Goal: Task Accomplishment & Management: Manage account settings

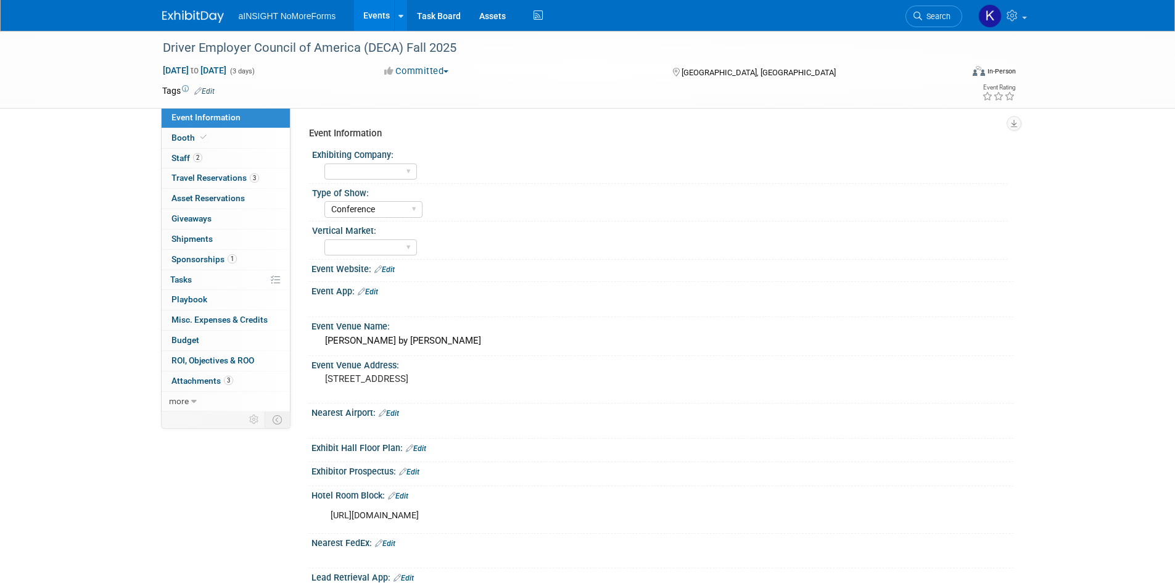
select select "Conference"
click at [223, 315] on span "Misc. Expenses & Credits 0" at bounding box center [219, 319] width 96 height 10
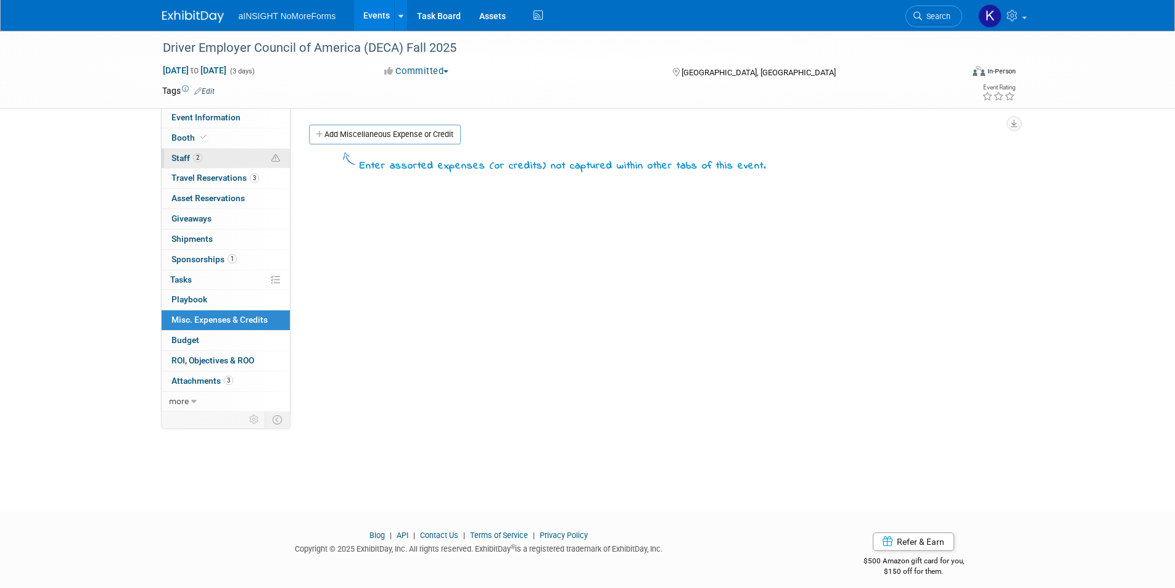
click at [212, 166] on link "2 Staff 2" at bounding box center [226, 159] width 128 height 20
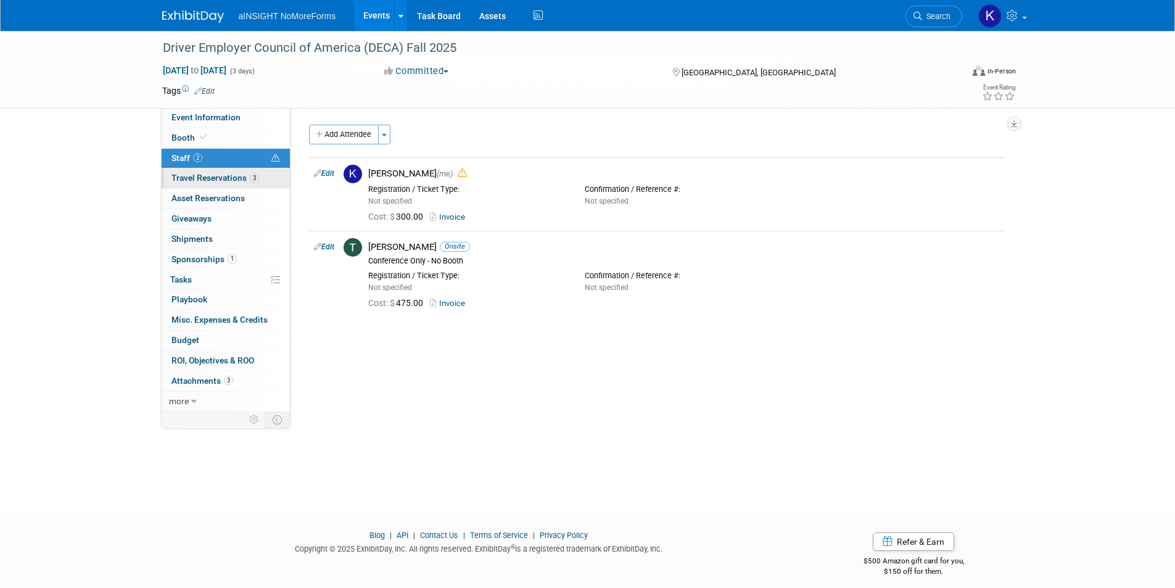
click at [212, 176] on span "Travel Reservations 3" at bounding box center [215, 178] width 88 height 10
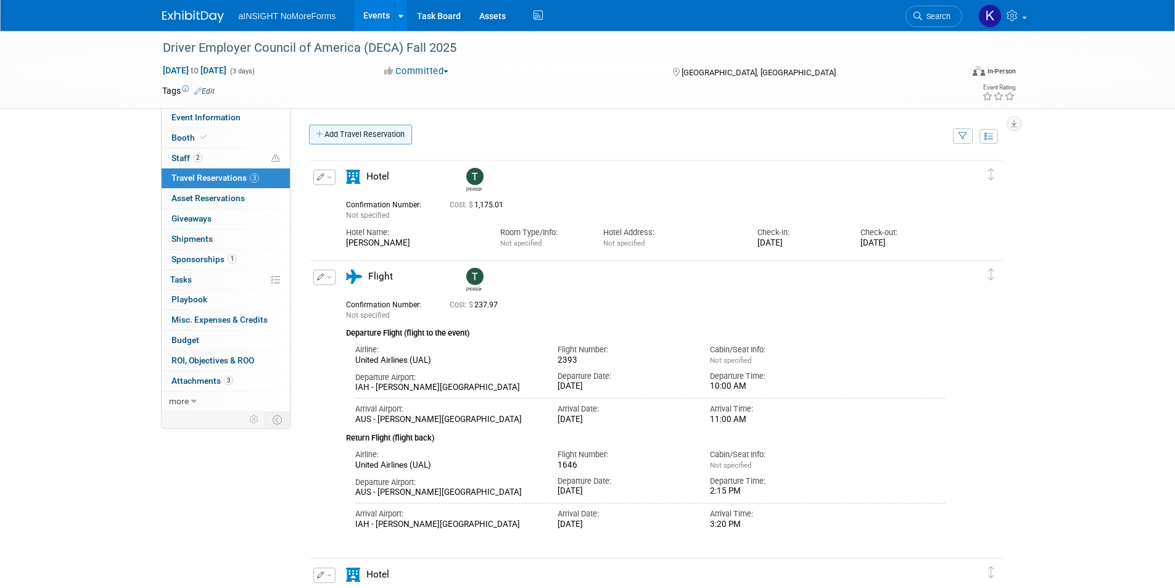
click at [369, 133] on link "Add Travel Reservation" at bounding box center [360, 135] width 103 height 20
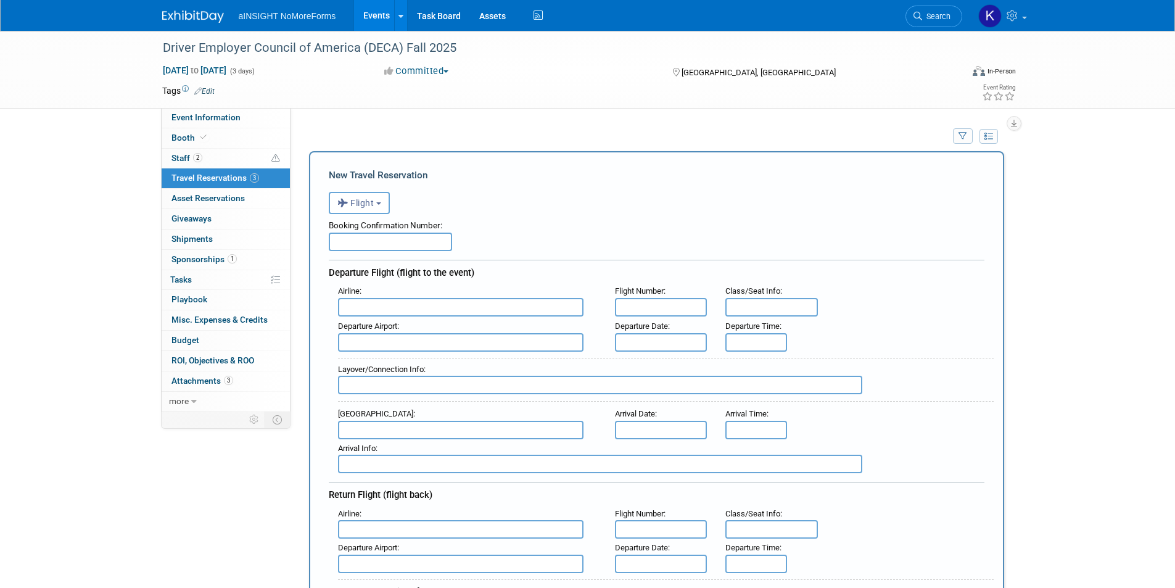
click at [369, 234] on input "text" at bounding box center [390, 241] width 123 height 18
paste input "UA1179"
type input "UA1179"
click at [469, 312] on input "text" at bounding box center [460, 307] width 245 height 18
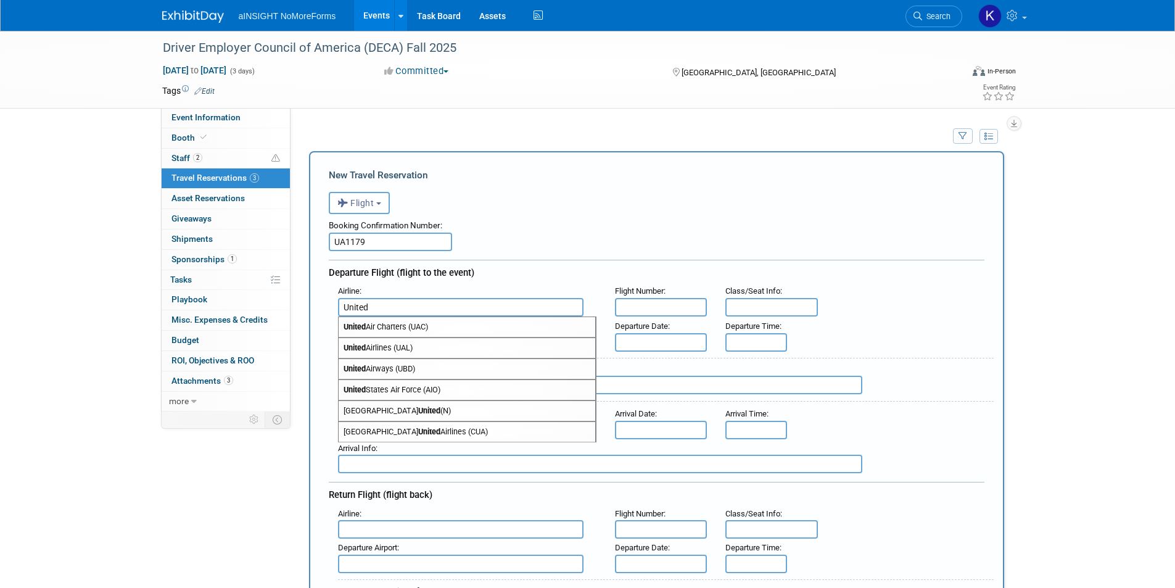
click at [421, 348] on span "United Airlines (UAL)" at bounding box center [467, 348] width 257 height 20
type input "United Airlines (UAL)"
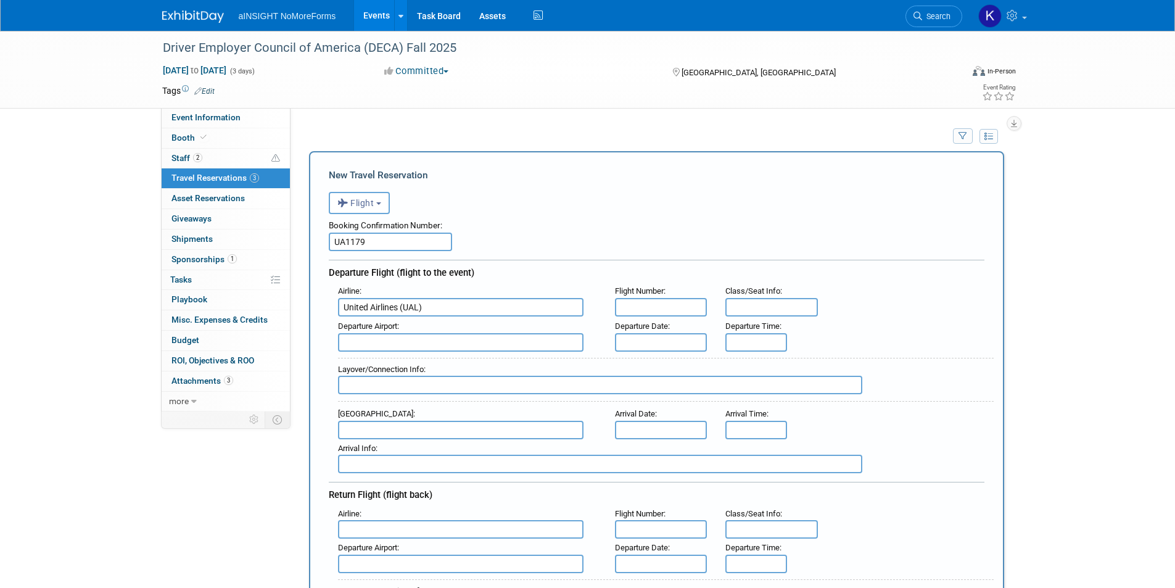
click at [670, 306] on input "text" at bounding box center [661, 307] width 92 height 18
click at [407, 337] on input "text" at bounding box center [460, 342] width 245 height 18
click at [433, 366] on span "PHX - [GEOGRAPHIC_DATA]" at bounding box center [467, 362] width 257 height 20
type input "PHX - [GEOGRAPHIC_DATA]"
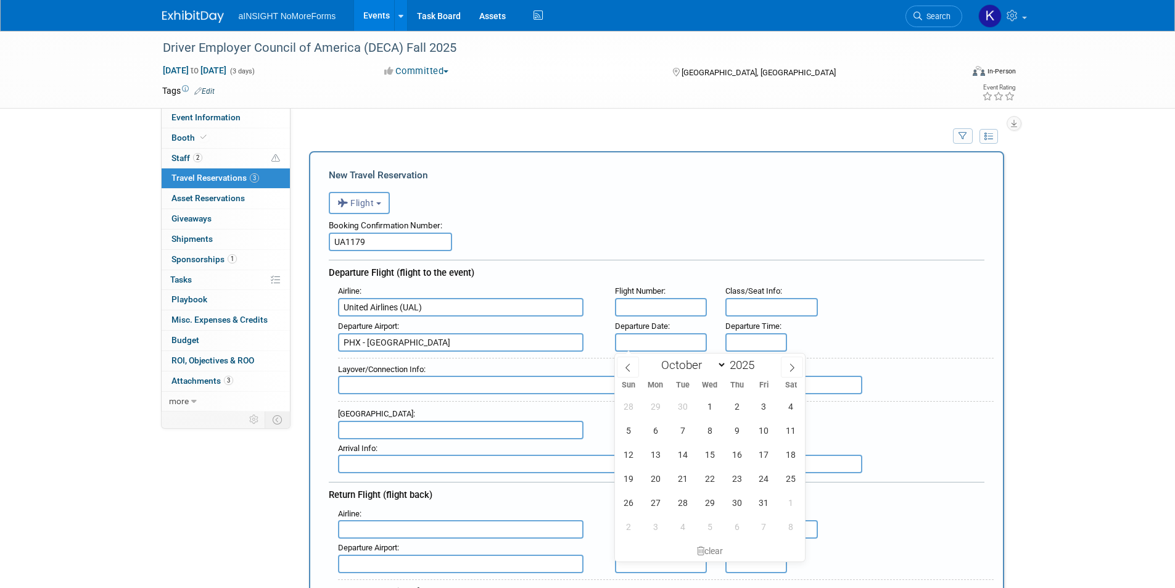
click at [643, 341] on input "text" at bounding box center [661, 342] width 92 height 18
click at [712, 434] on span "8" at bounding box center [709, 430] width 24 height 24
type input "[DATE]"
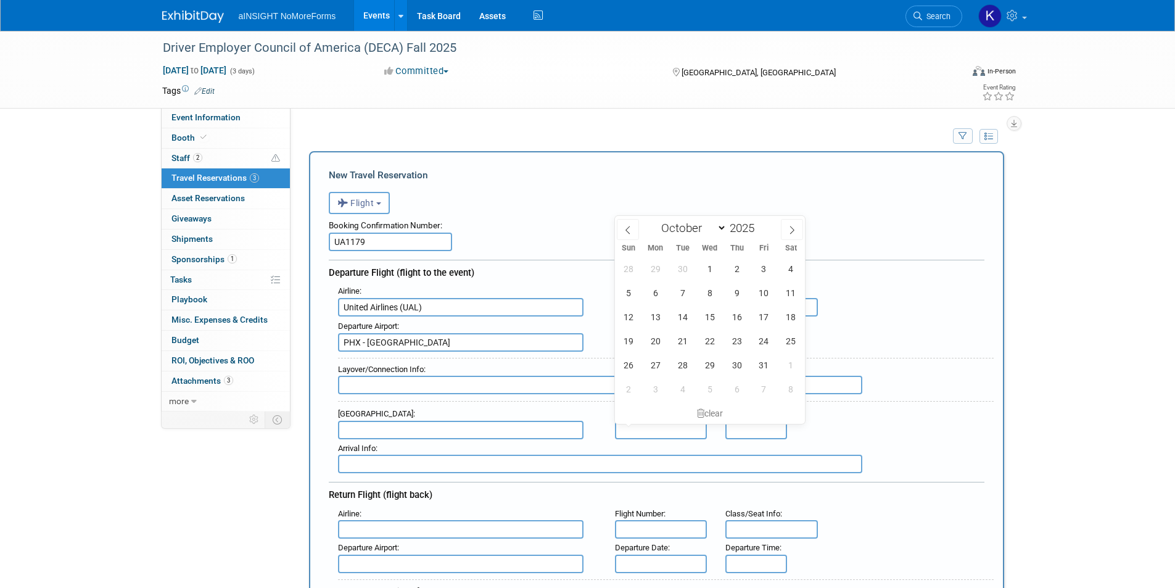
click at [670, 426] on input "text" at bounding box center [661, 430] width 92 height 18
click at [713, 300] on span "8" at bounding box center [709, 293] width 24 height 24
type input "[DATE]"
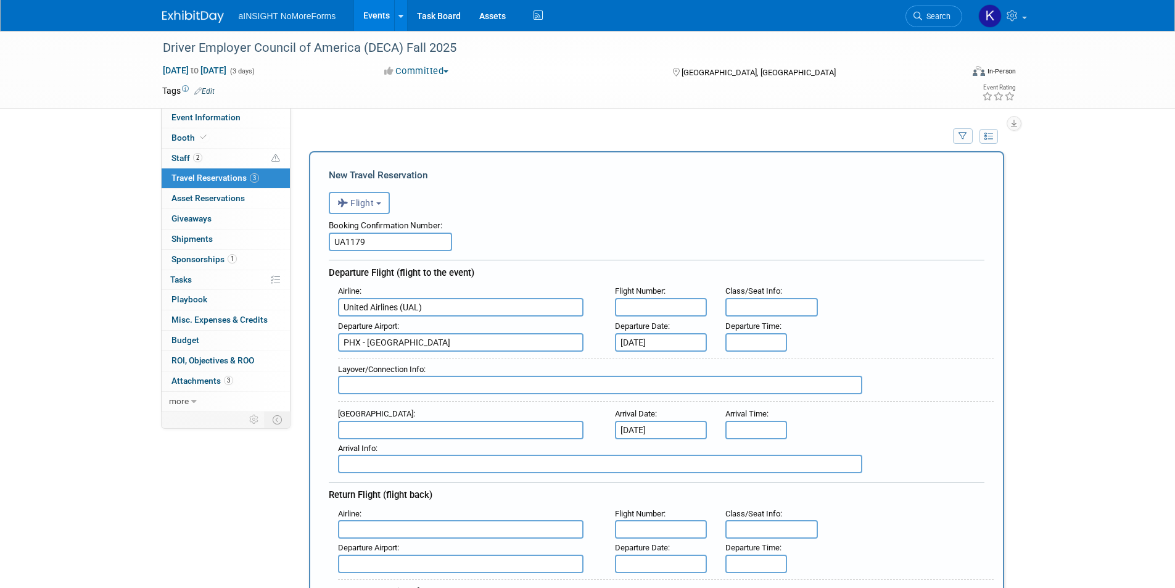
click at [523, 428] on input "text" at bounding box center [460, 430] width 245 height 18
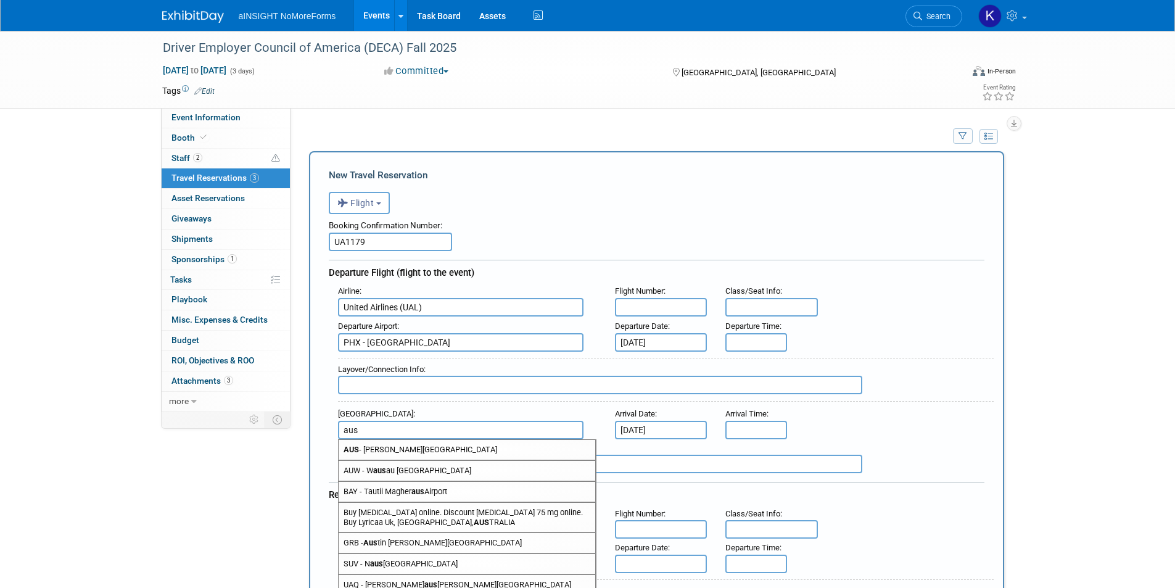
click at [500, 448] on span "AUS - [PERSON_NAME][GEOGRAPHIC_DATA]" at bounding box center [467, 450] width 257 height 20
type input "AUS - [PERSON_NAME][GEOGRAPHIC_DATA]"
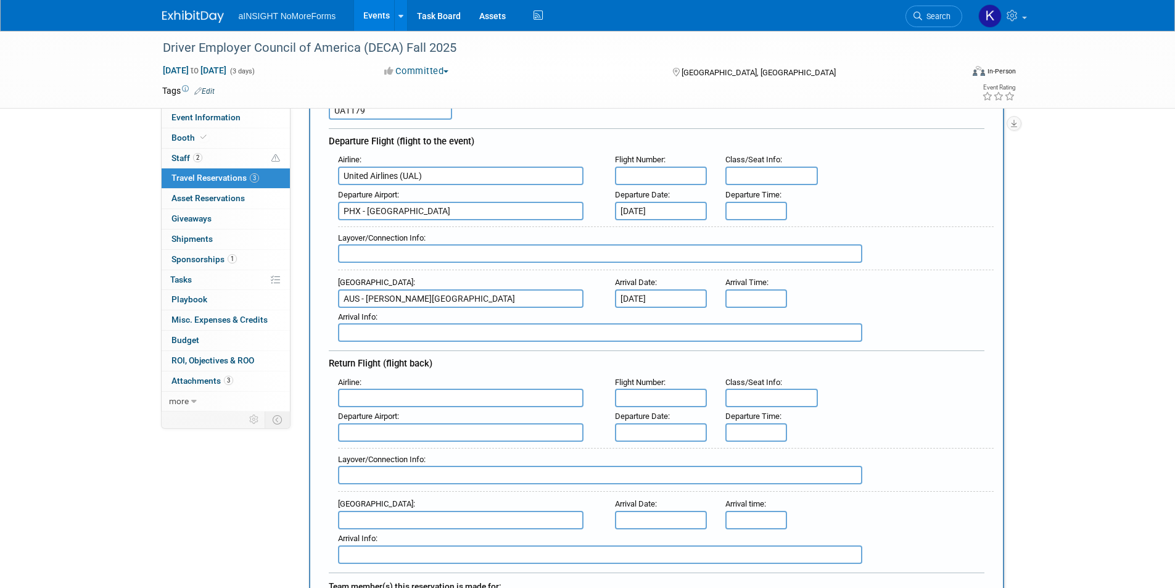
scroll to position [247, 0]
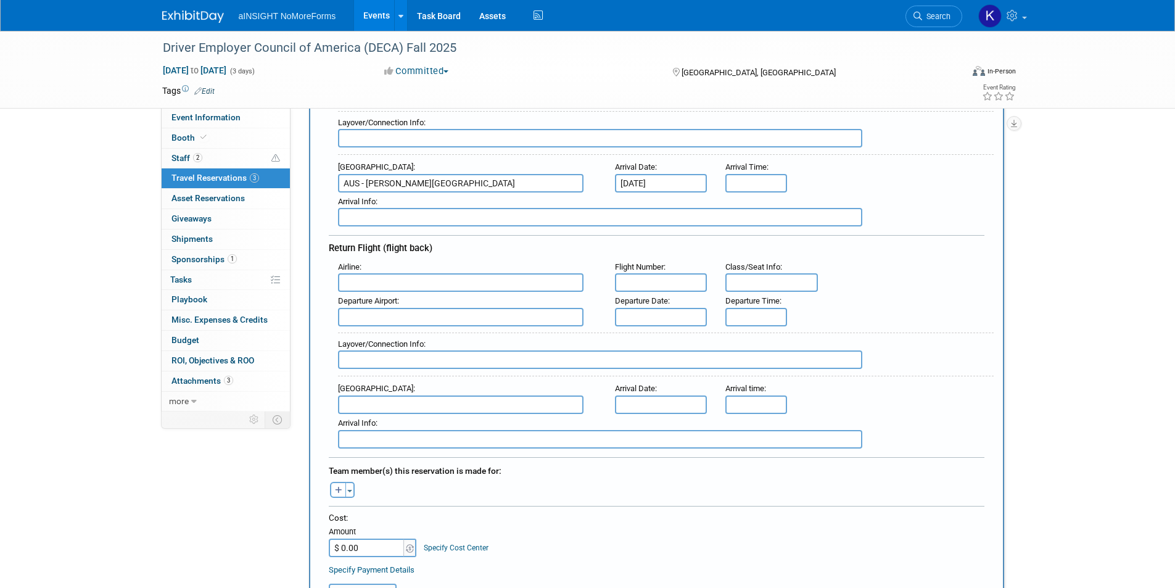
click at [395, 278] on input "text" at bounding box center [460, 282] width 245 height 18
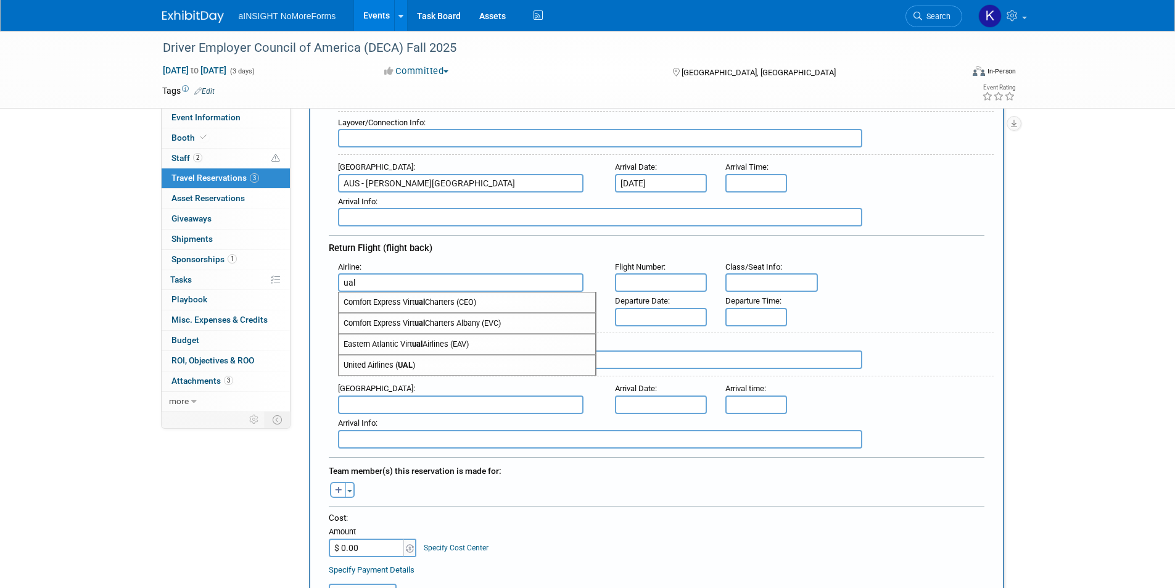
click at [392, 366] on span "United Airlines ( UAL )" at bounding box center [467, 365] width 257 height 20
type input "United Airlines (UAL)"
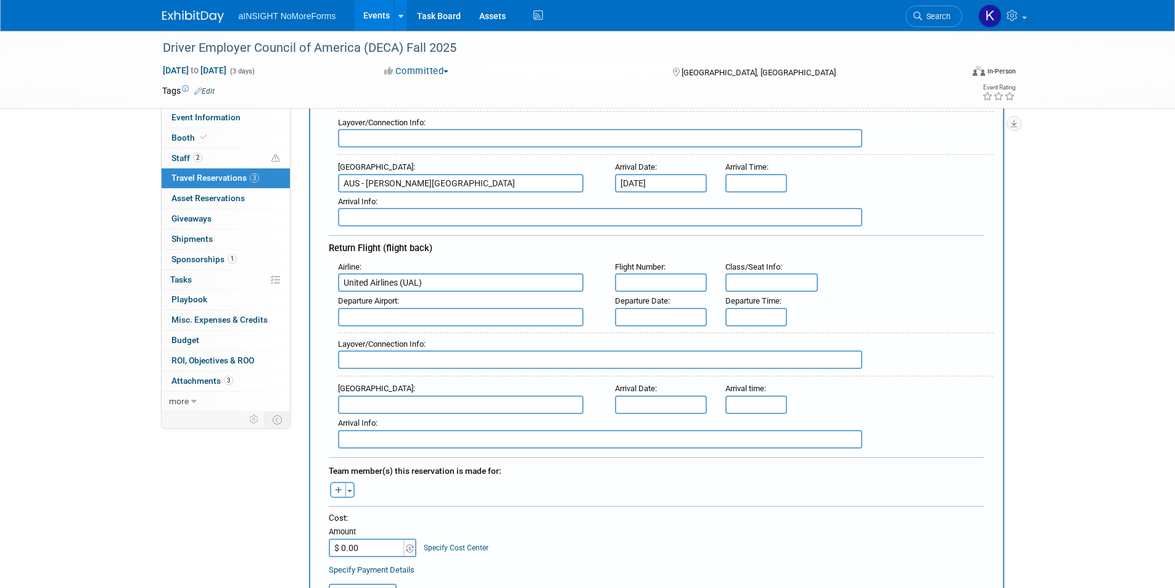
click at [481, 317] on input "text" at bounding box center [460, 317] width 245 height 18
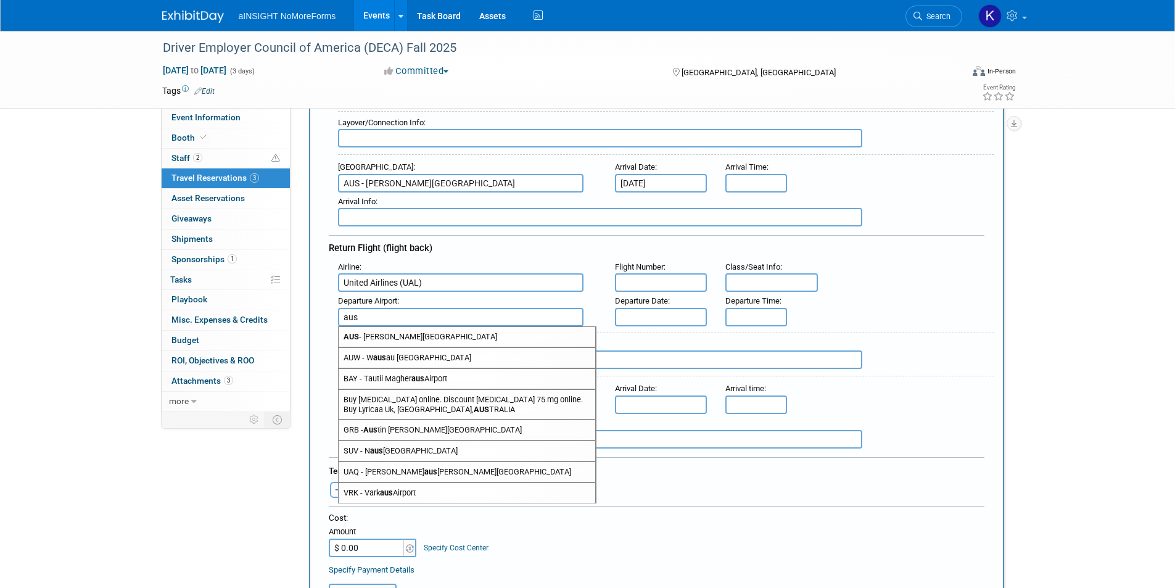
click at [448, 333] on span "AUS - [PERSON_NAME][GEOGRAPHIC_DATA]" at bounding box center [467, 337] width 257 height 20
type input "AUS - [PERSON_NAME][GEOGRAPHIC_DATA]"
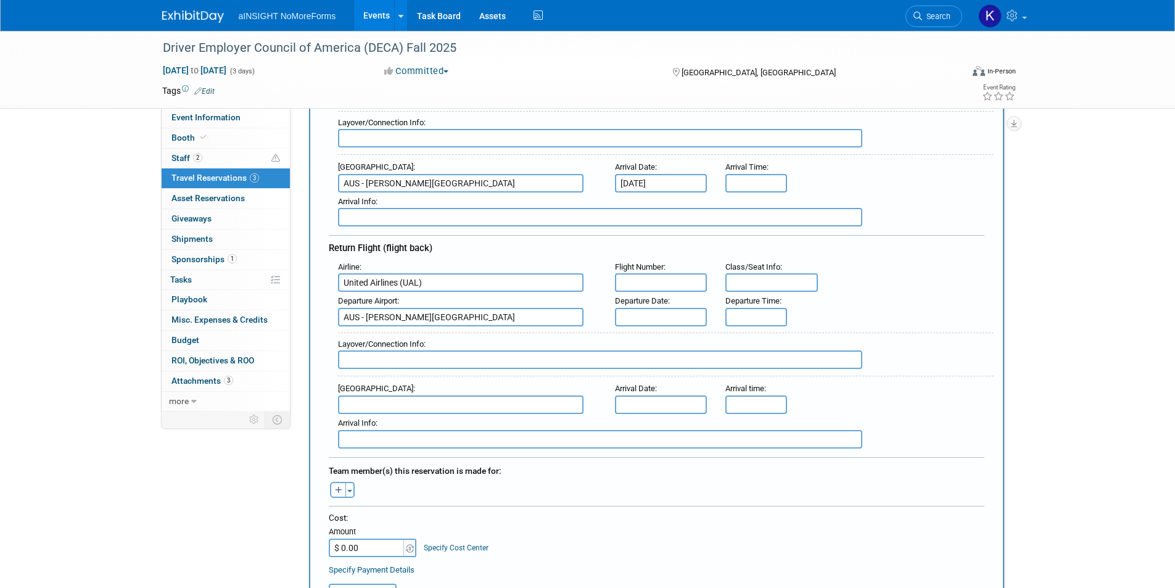
click at [652, 318] on input "text" at bounding box center [661, 317] width 92 height 18
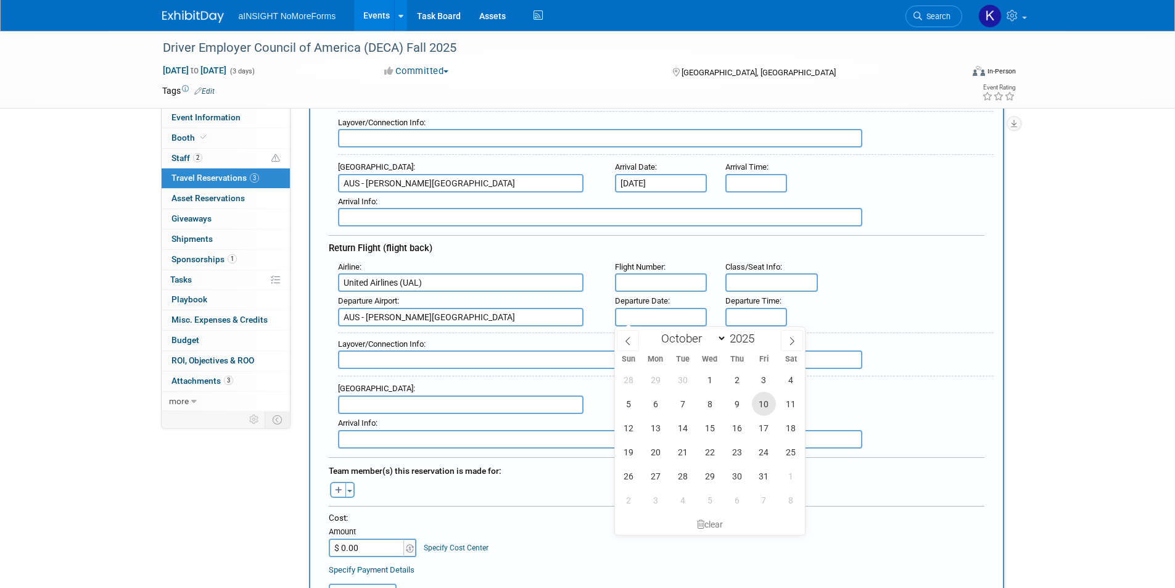
click at [768, 409] on span "10" at bounding box center [764, 404] width 24 height 24
type input "[DATE]"
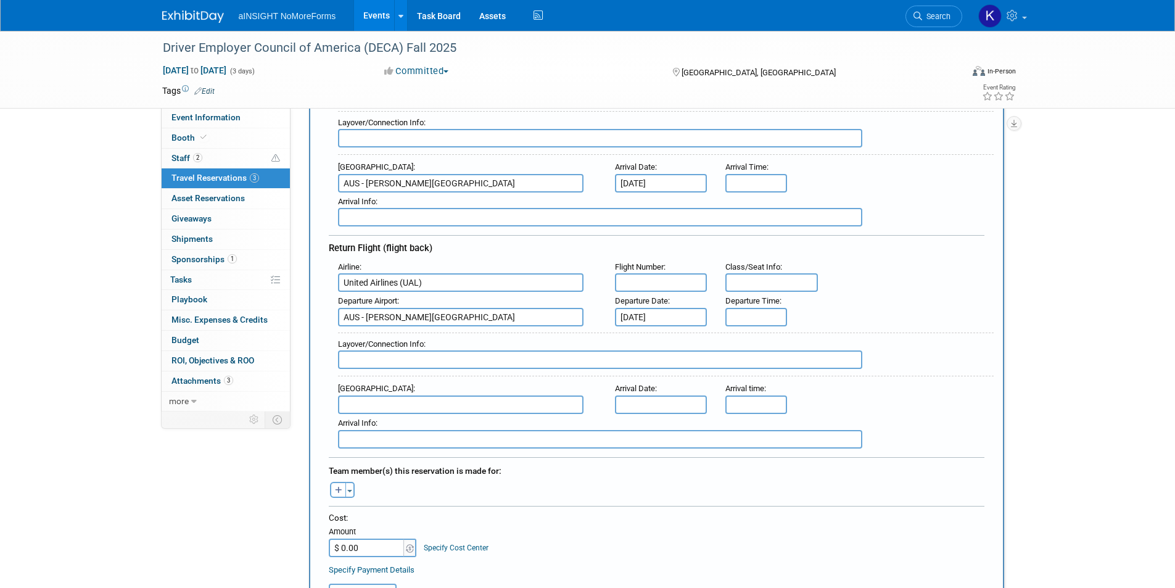
click at [491, 405] on input "text" at bounding box center [460, 404] width 245 height 18
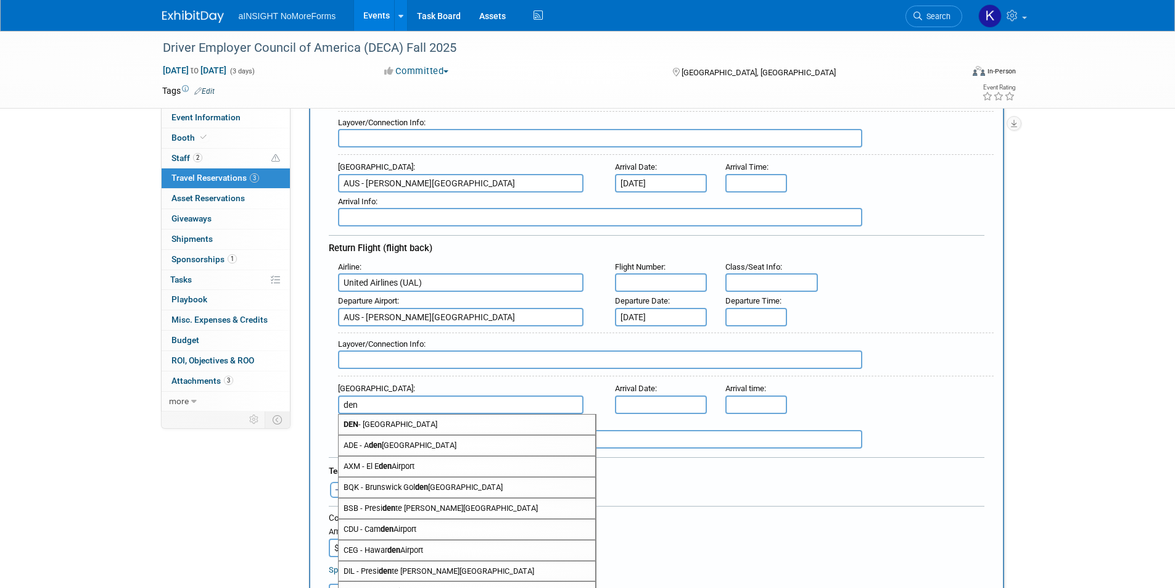
click at [471, 420] on span "DEN - [GEOGRAPHIC_DATA]" at bounding box center [467, 424] width 257 height 20
type input "DEN - [GEOGRAPHIC_DATA]"
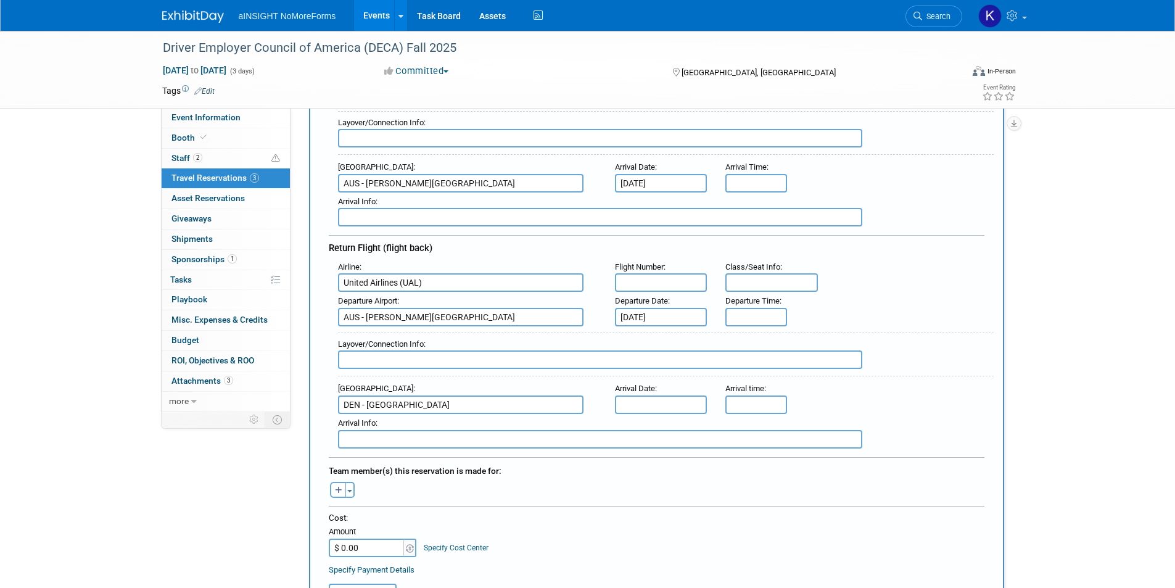
click at [647, 404] on input "text" at bounding box center [661, 404] width 92 height 18
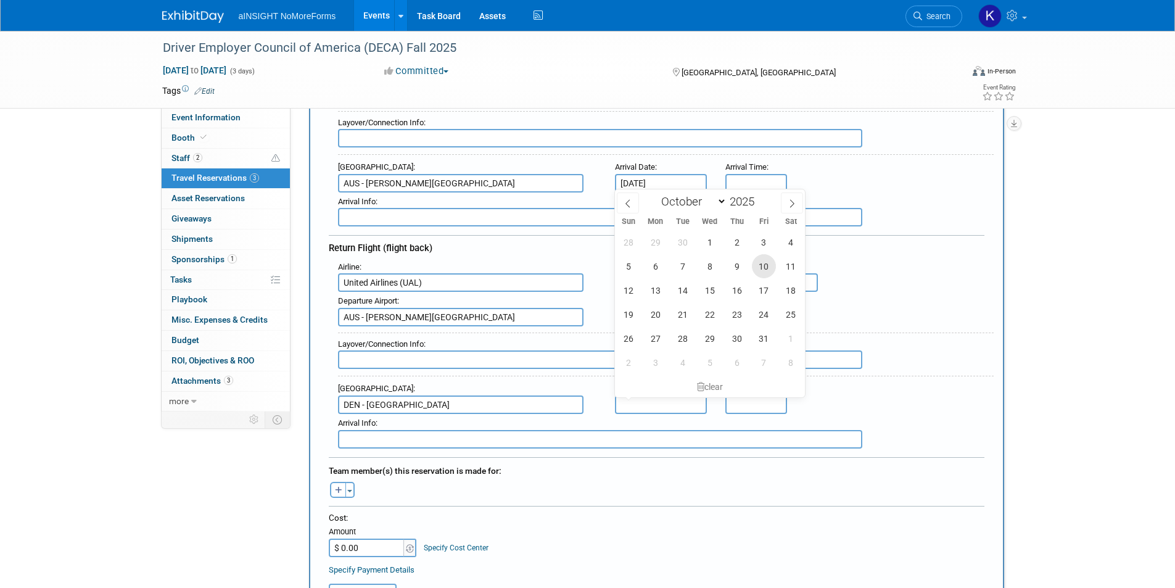
click at [764, 274] on span "10" at bounding box center [764, 266] width 24 height 24
type input "[DATE]"
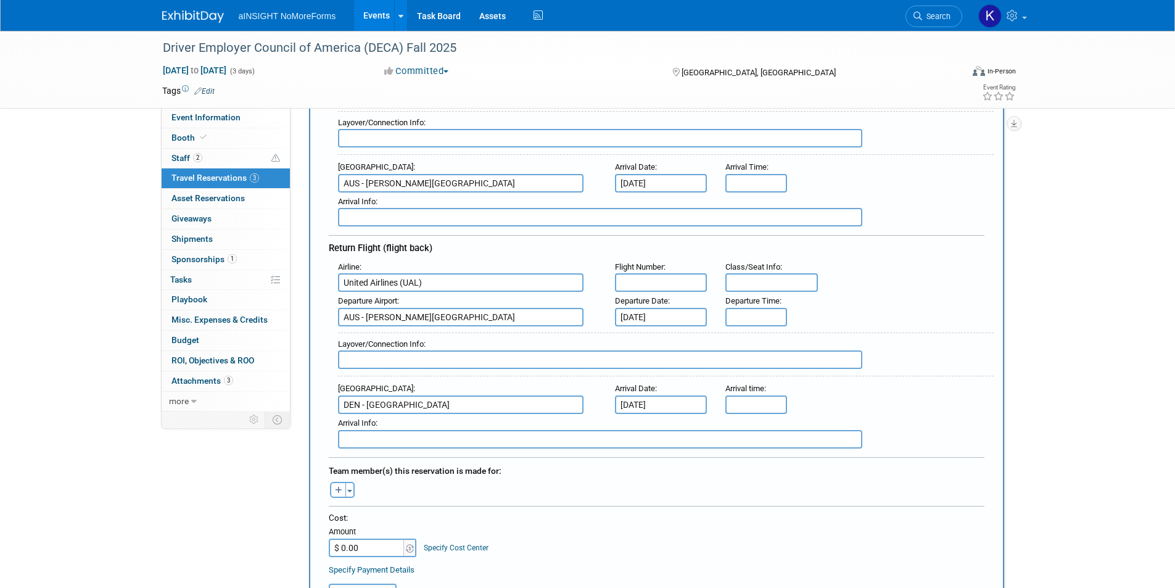
click at [710, 492] on div "[PERSON_NAME] remove Ben remove Chrissy remove" at bounding box center [656, 488] width 674 height 19
click at [367, 545] on input "$ 0.00" at bounding box center [367, 547] width 77 height 18
type input "$ 323.50"
click at [601, 543] on div "Cost: Amount $ 323.50 Specify Cost Center Cost Center -- Not Specified --" at bounding box center [656, 534] width 655 height 45
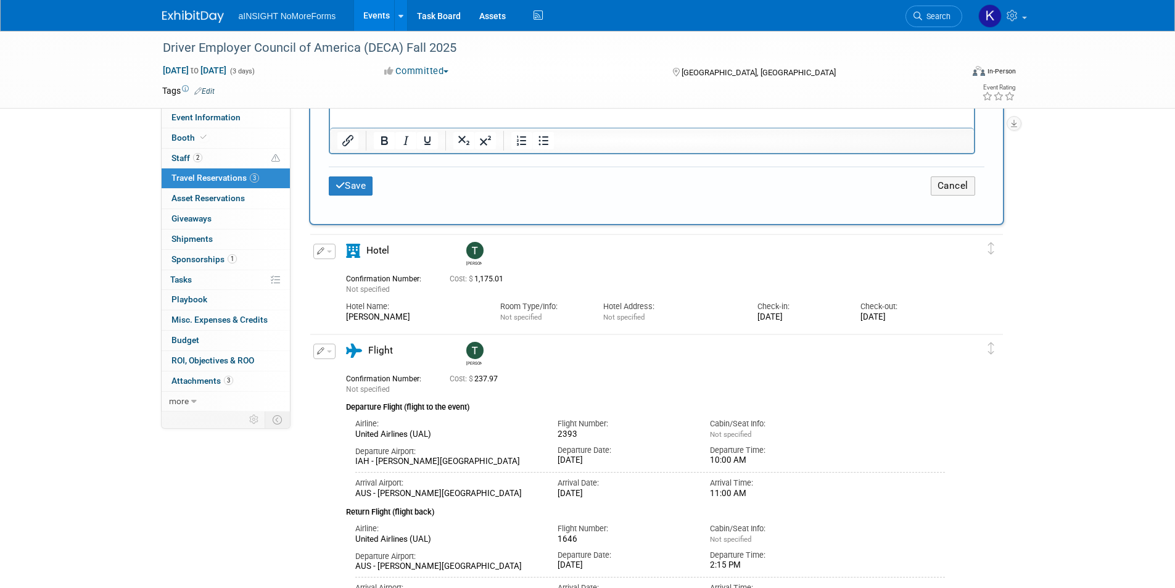
scroll to position [863, 0]
click at [358, 188] on button "Save" at bounding box center [351, 185] width 44 height 19
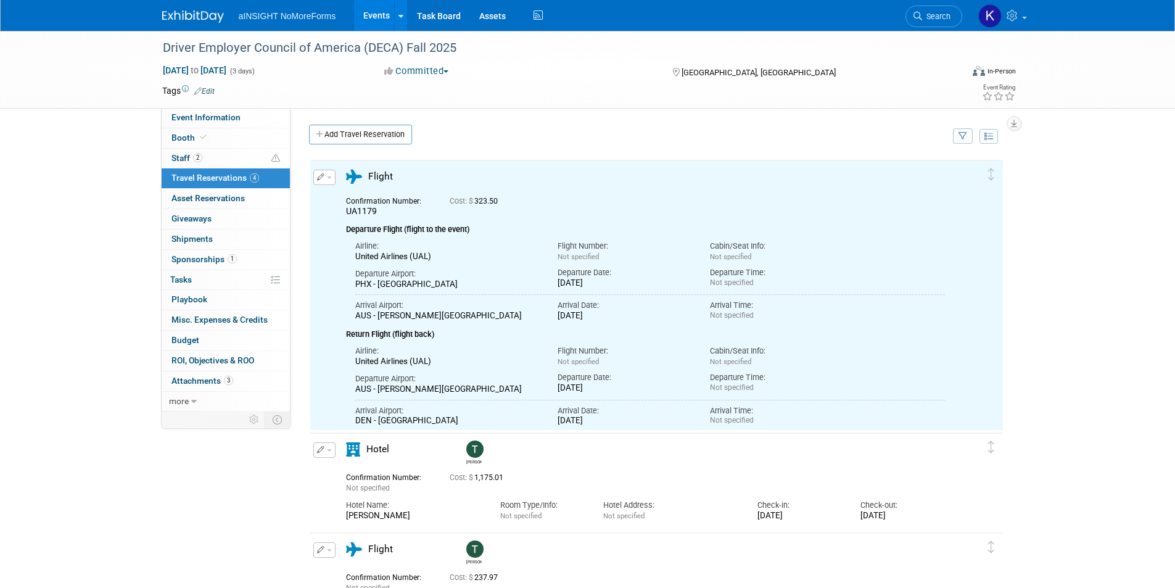
scroll to position [0, 0]
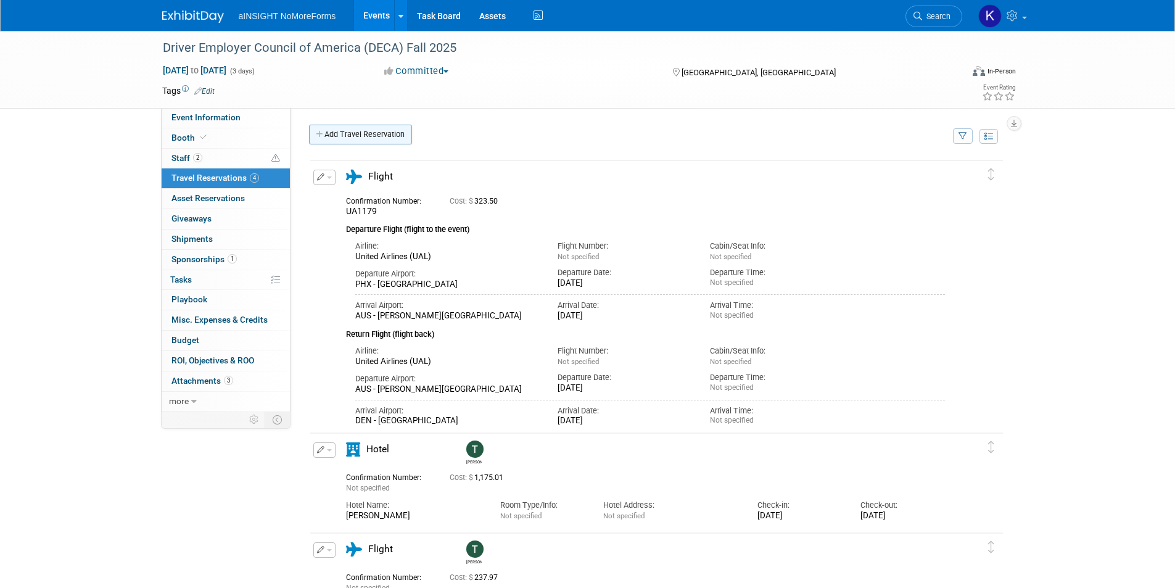
click at [374, 131] on link "Add Travel Reservation" at bounding box center [360, 135] width 103 height 20
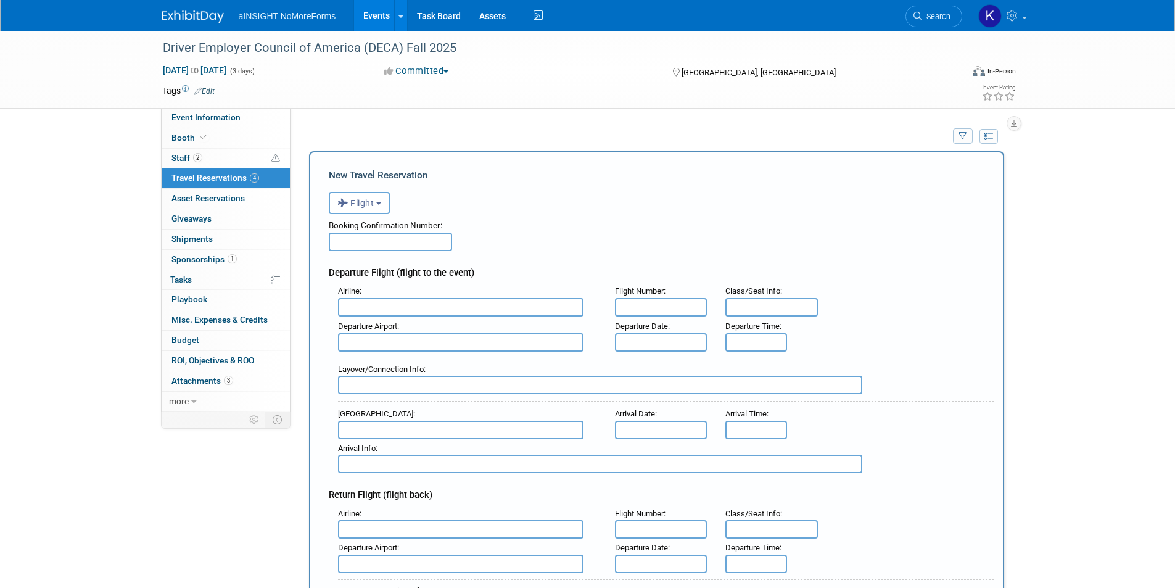
click at [367, 216] on div "Booking Confirmation Number:" at bounding box center [656, 223] width 655 height 18
click at [376, 207] on button "Flight" at bounding box center [359, 203] width 61 height 22
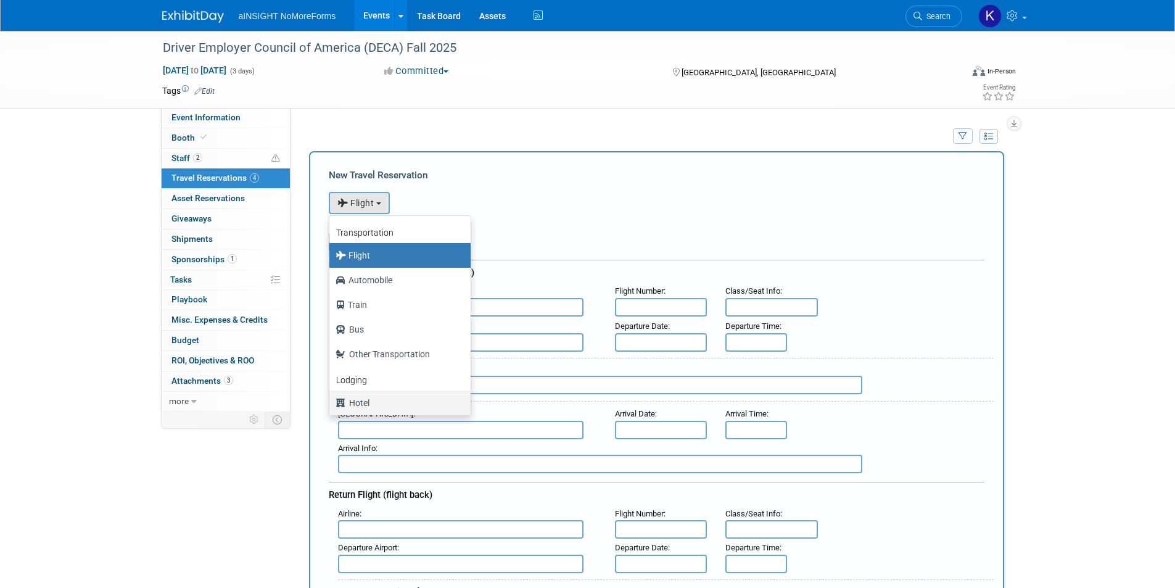
click at [370, 398] on label "Hotel" at bounding box center [396, 403] width 123 height 20
click at [331, 398] on input "Hotel" at bounding box center [327, 401] width 8 height 8
select select "6"
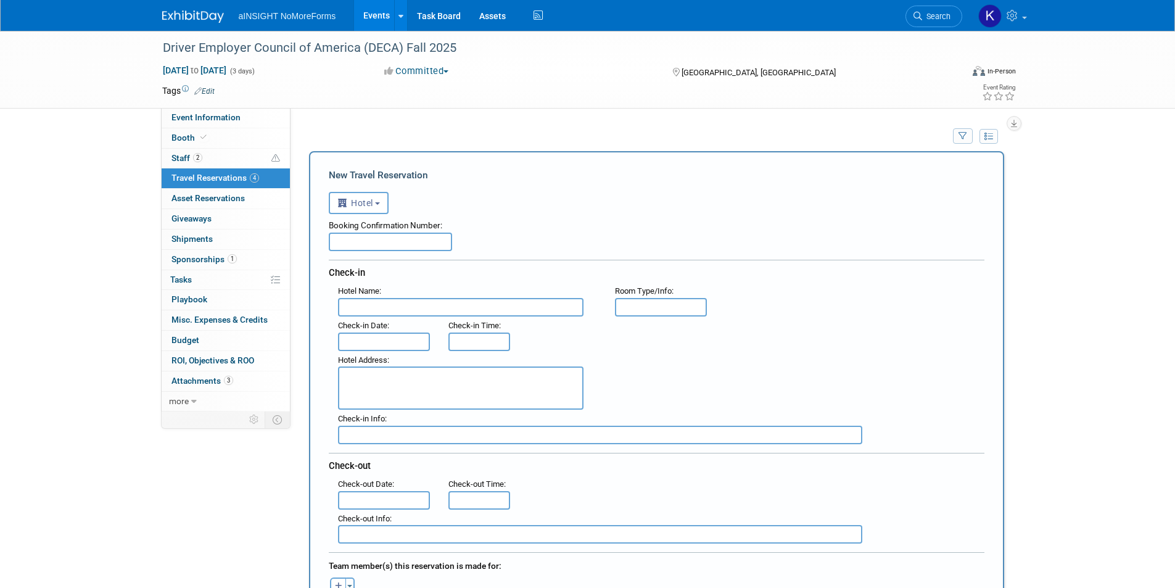
click at [396, 246] on input "text" at bounding box center [390, 241] width 123 height 18
click at [218, 178] on span "Travel Reservations 4" at bounding box center [215, 178] width 88 height 10
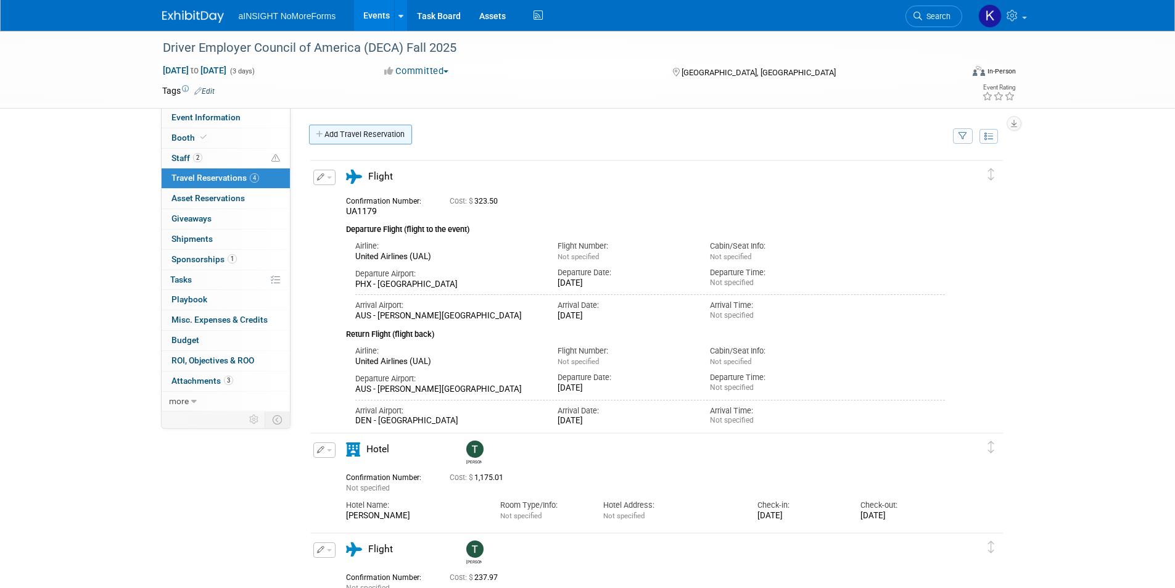
click at [379, 136] on link "Add Travel Reservation" at bounding box center [360, 135] width 103 height 20
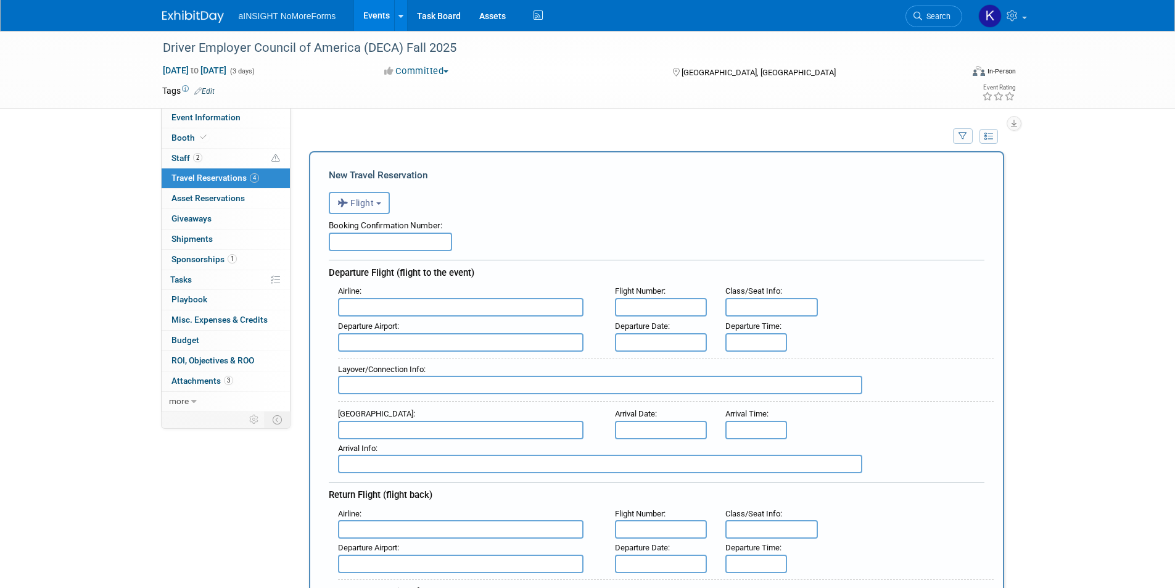
click at [379, 213] on button "Flight" at bounding box center [359, 203] width 61 height 22
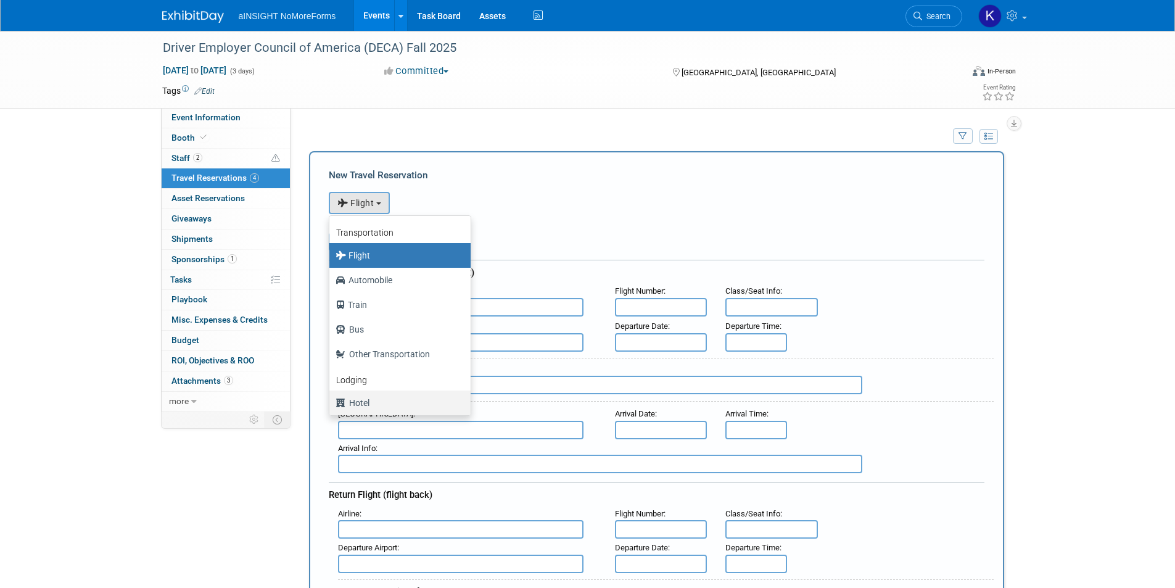
click at [379, 411] on label "Hotel" at bounding box center [396, 403] width 123 height 20
click at [331, 405] on input "Hotel" at bounding box center [327, 401] width 8 height 8
select select "6"
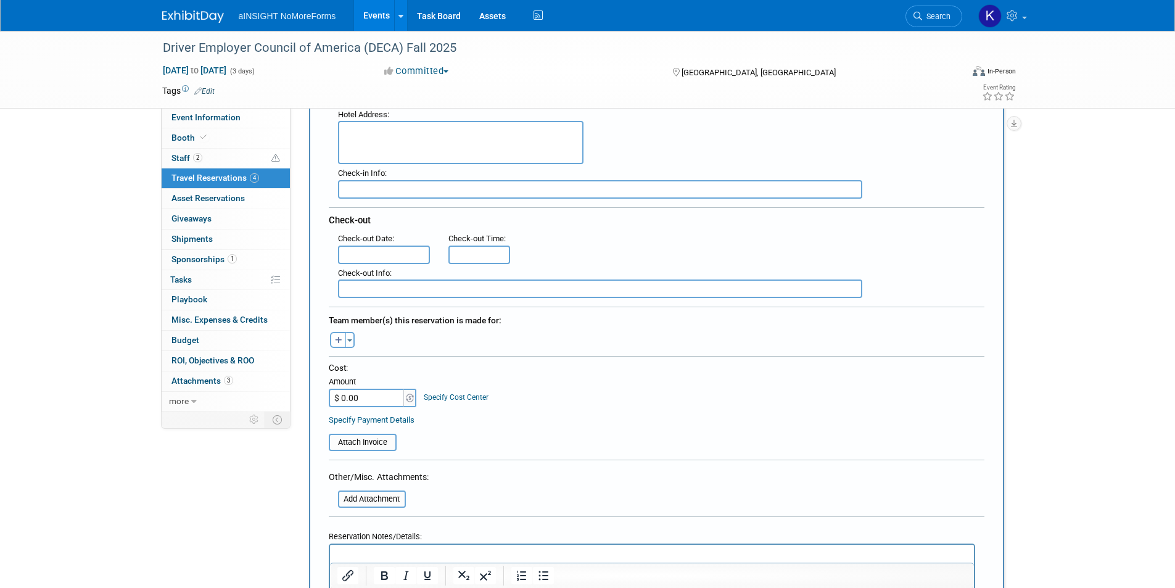
scroll to position [247, 0]
click at [367, 394] on input "$ 0.00" at bounding box center [367, 396] width 77 height 18
type input "$ 851.56"
click at [604, 438] on table "Attach Invoice" at bounding box center [656, 435] width 655 height 28
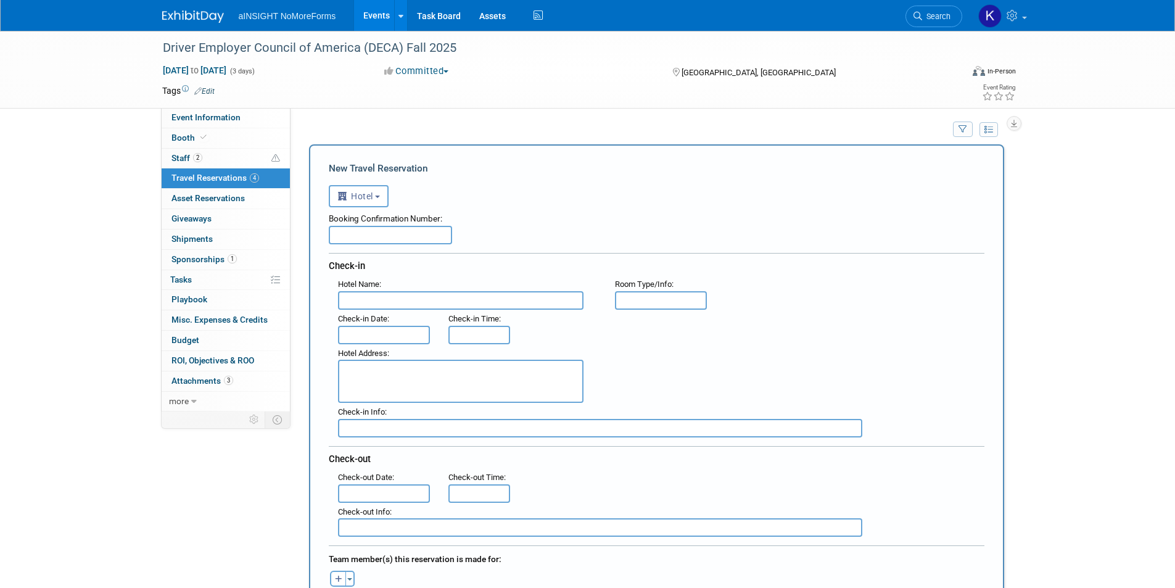
scroll to position [0, 0]
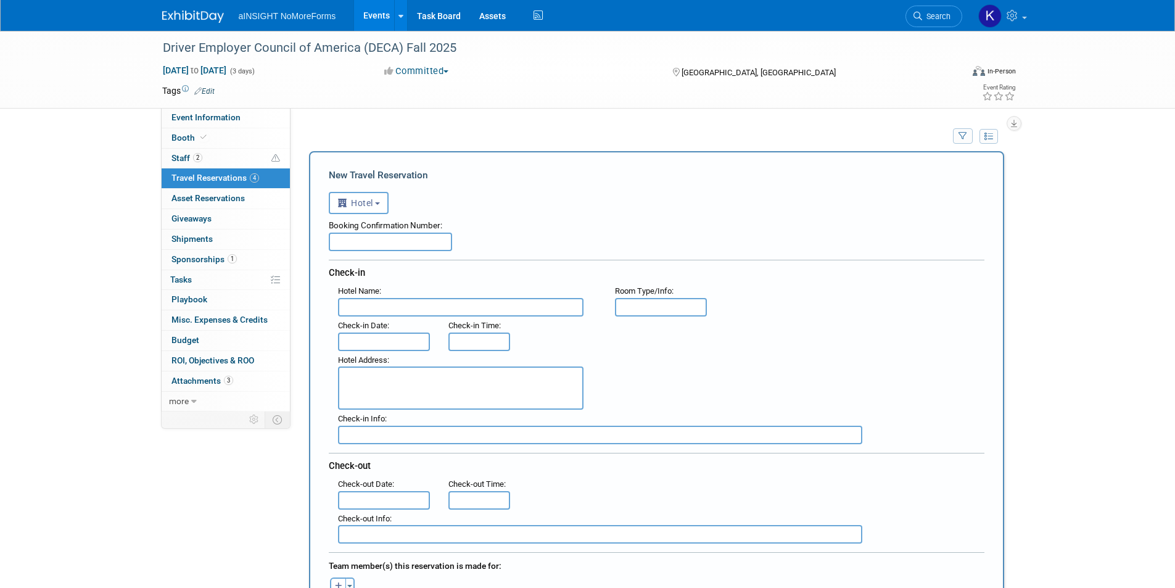
click at [377, 244] on input "text" at bounding box center [390, 241] width 123 height 18
paste input "63931737"
type input "63931737"
click at [376, 316] on input "text" at bounding box center [460, 307] width 245 height 18
type input "[PERSON_NAME]"
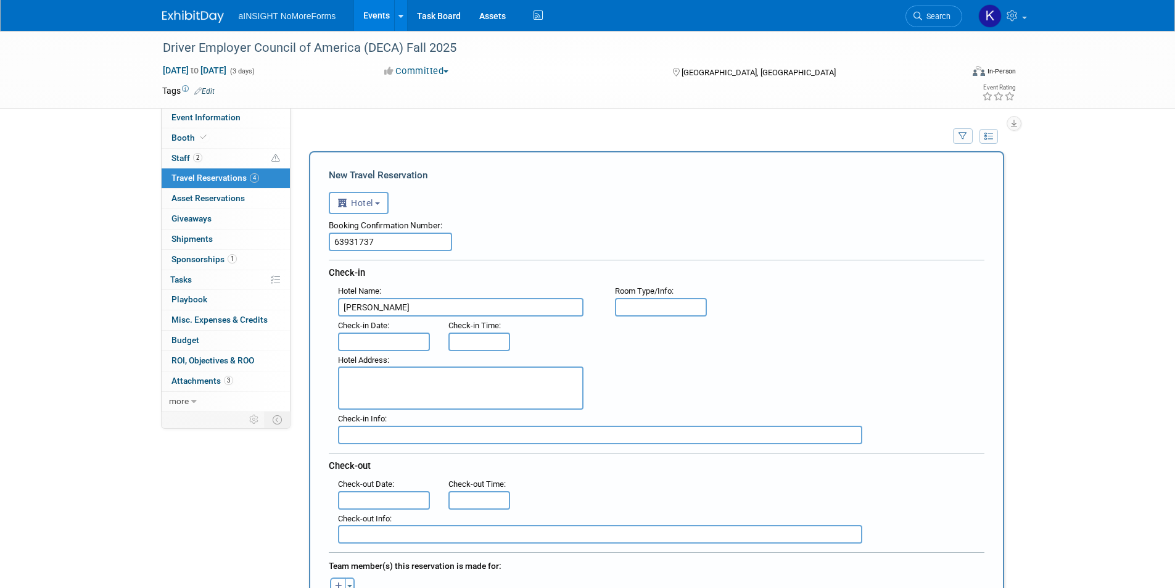
click at [384, 337] on input "text" at bounding box center [384, 341] width 92 height 18
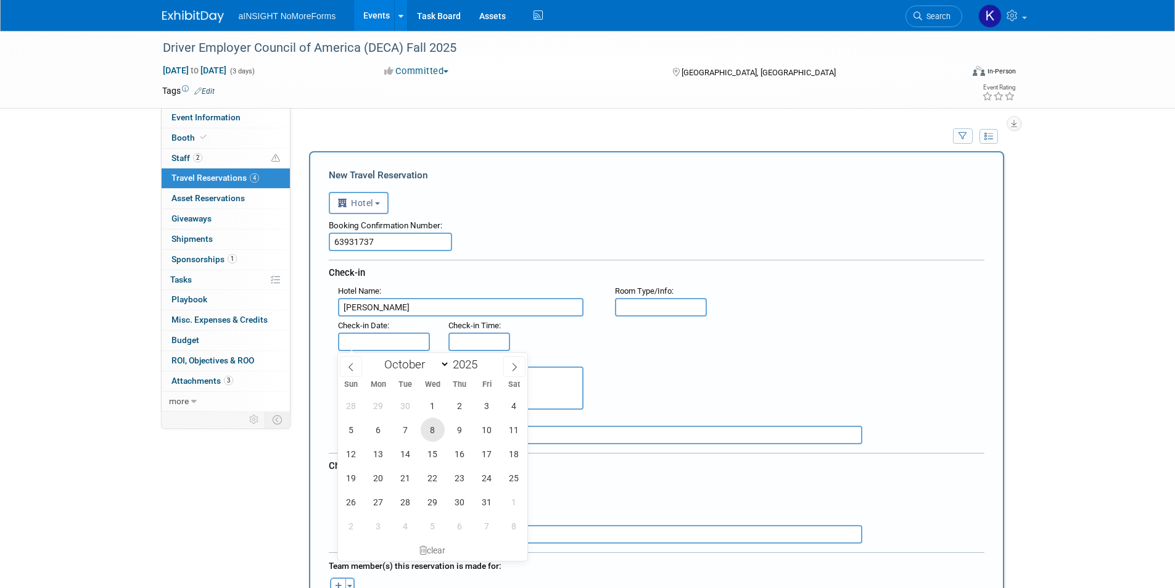
click at [440, 435] on span "8" at bounding box center [433, 429] width 24 height 24
type input "[DATE]"
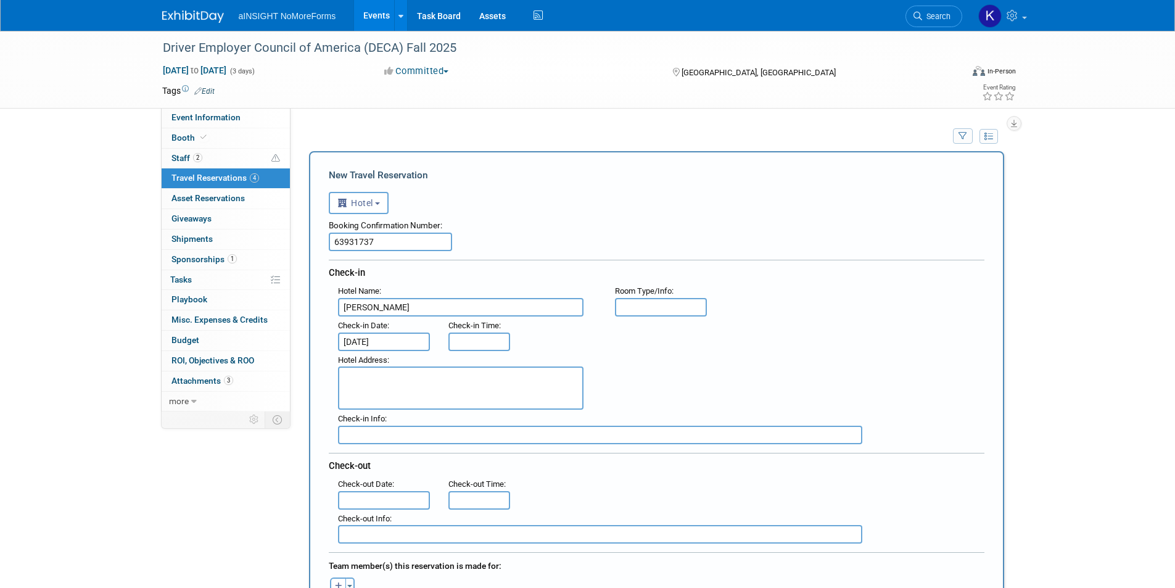
type input "3:00 PM"
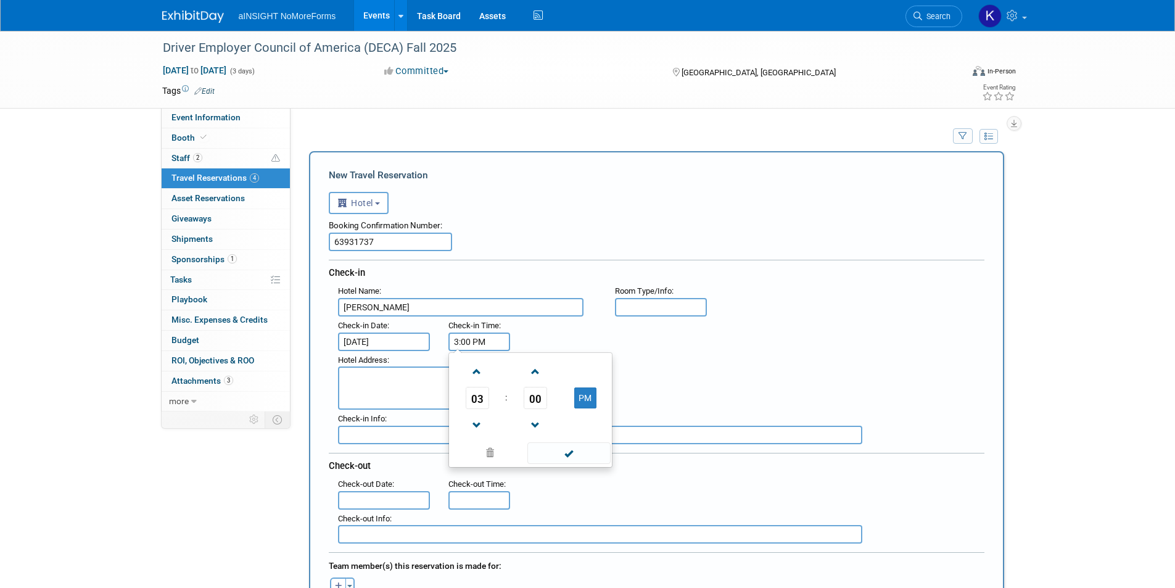
click at [467, 347] on input "3:00 PM" at bounding box center [479, 341] width 62 height 18
click at [725, 384] on div "Hotel Address :" at bounding box center [661, 380] width 665 height 59
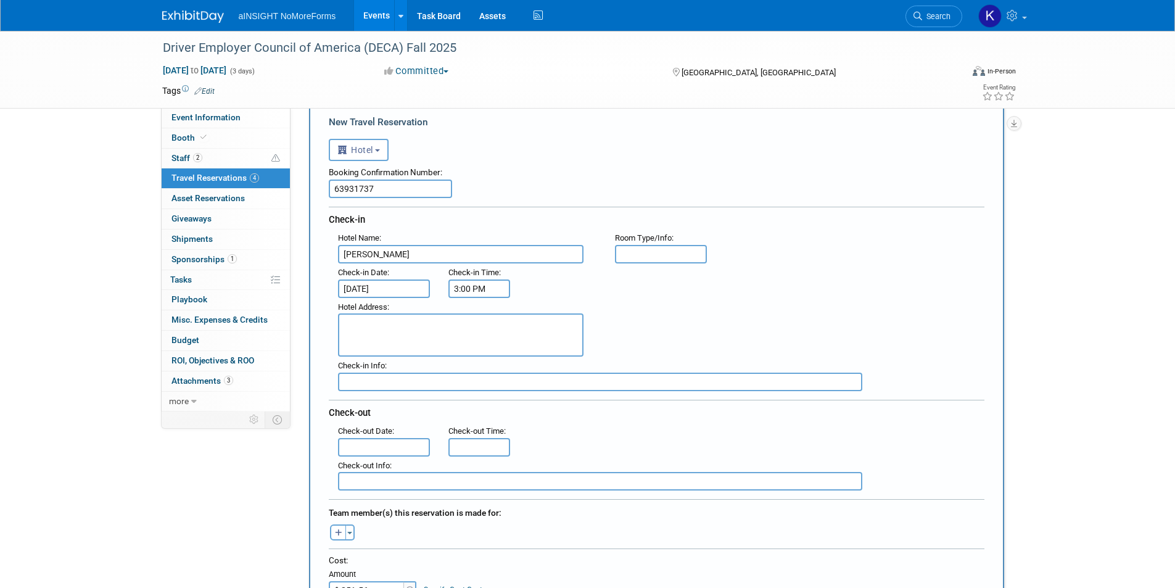
scroll to position [123, 0]
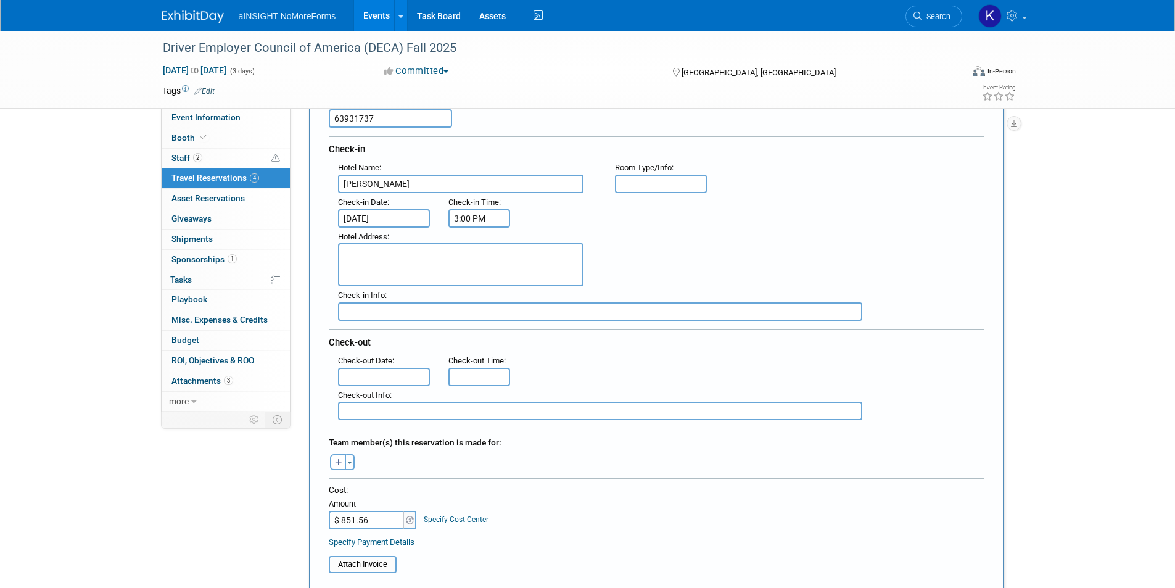
click at [395, 372] on input "text" at bounding box center [384, 377] width 92 height 18
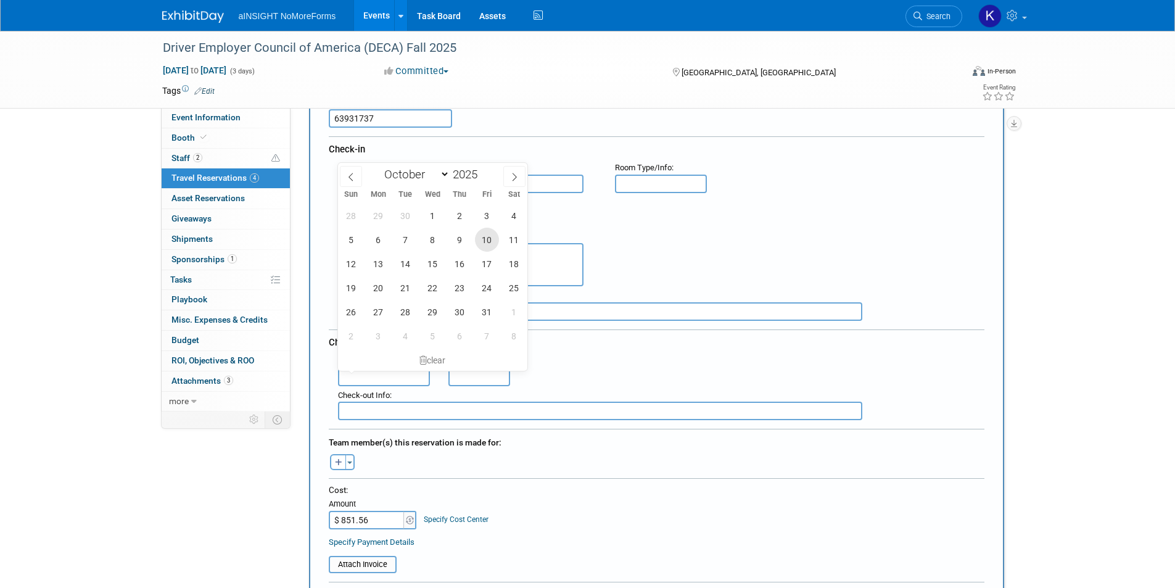
click at [485, 239] on span "10" at bounding box center [487, 240] width 24 height 24
type input "[DATE]"
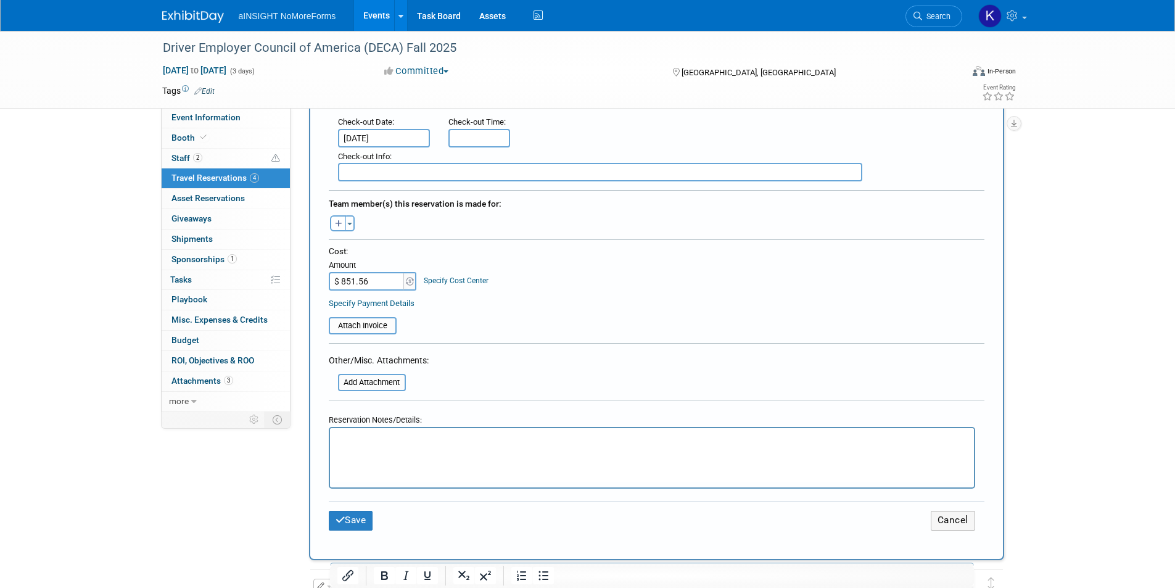
scroll to position [370, 0]
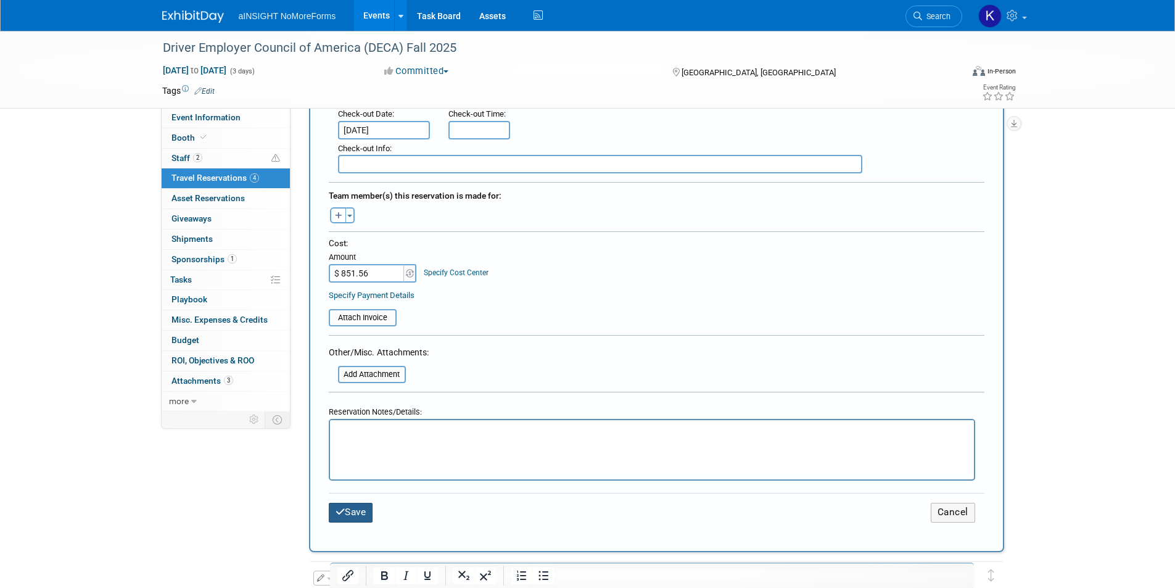
click at [363, 507] on button "Save" at bounding box center [351, 512] width 44 height 19
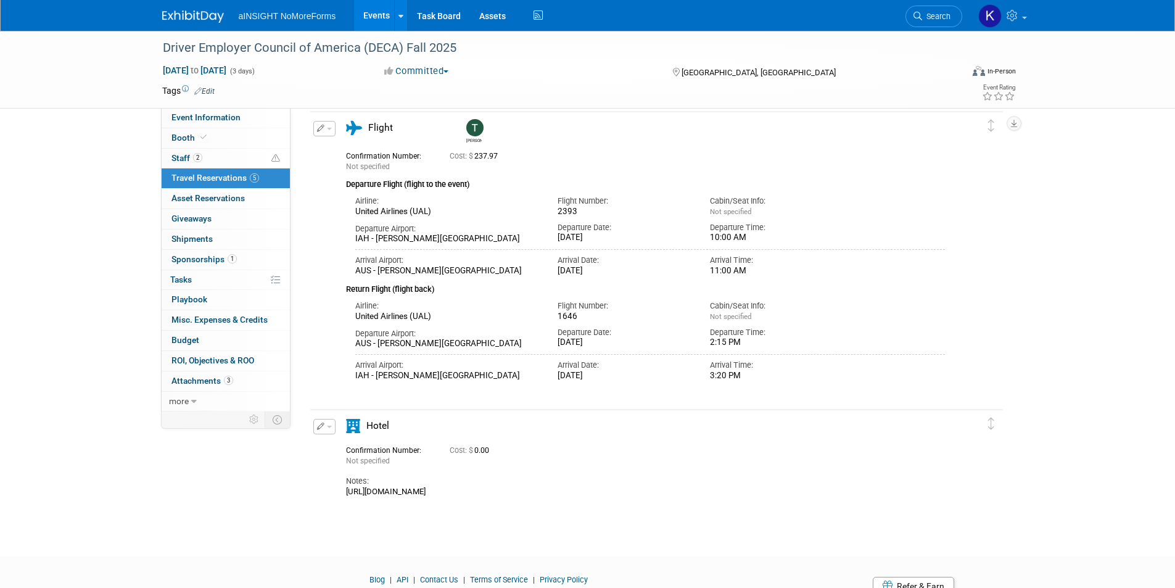
scroll to position [493, 0]
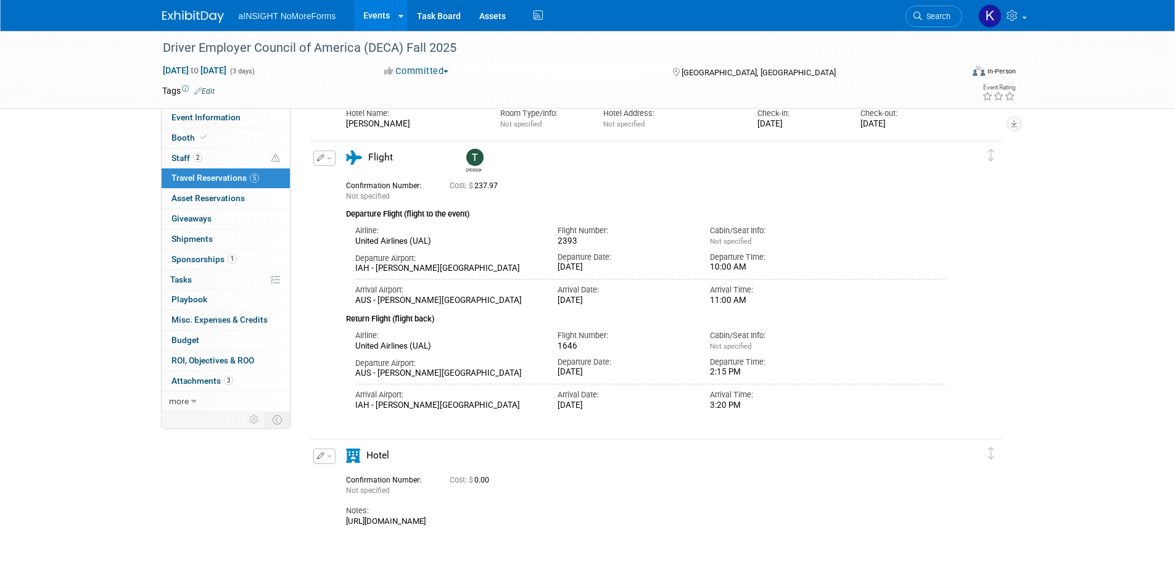
click at [332, 458] on button "button" at bounding box center [324, 455] width 22 height 15
click at [358, 493] on span "Delete Reservation" at bounding box center [373, 498] width 76 height 10
click at [453, 509] on icon at bounding box center [454, 507] width 7 height 7
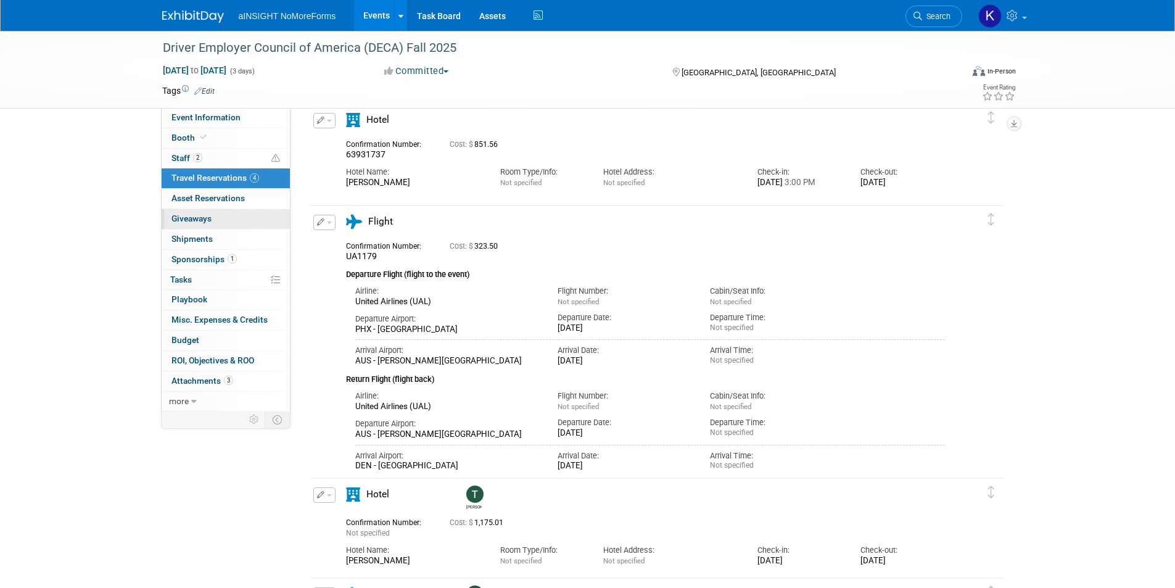
scroll to position [62, 0]
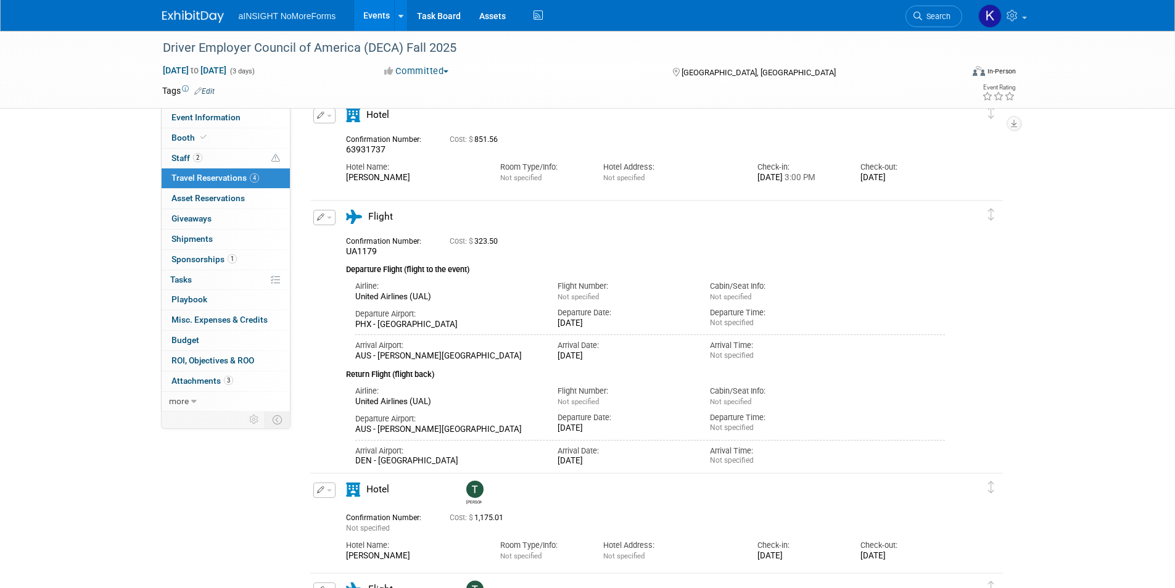
click at [188, 15] on img at bounding box center [193, 16] width 62 height 12
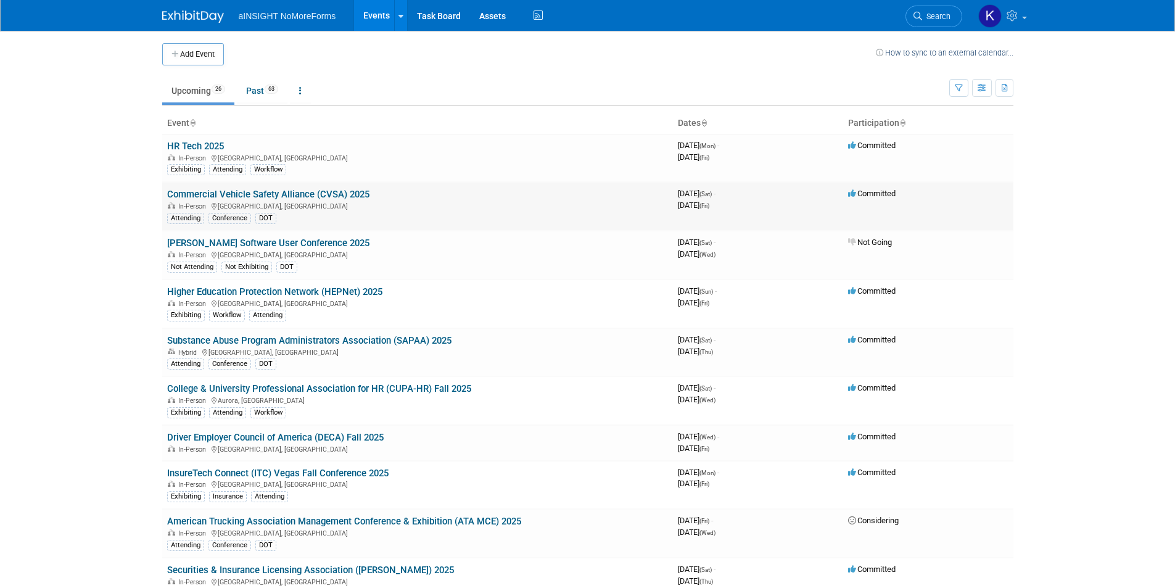
click at [326, 192] on link "Commercial Vehicle Safety Alliance (CVSA) 2025" at bounding box center [268, 194] width 202 height 11
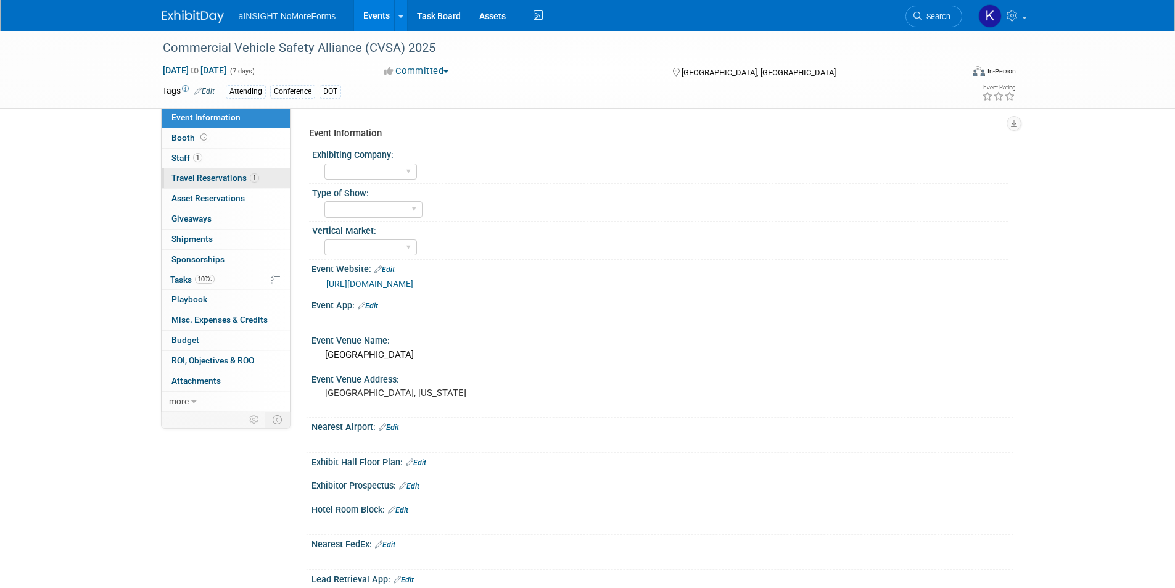
click at [219, 175] on span "Travel Reservations 1" at bounding box center [215, 178] width 88 height 10
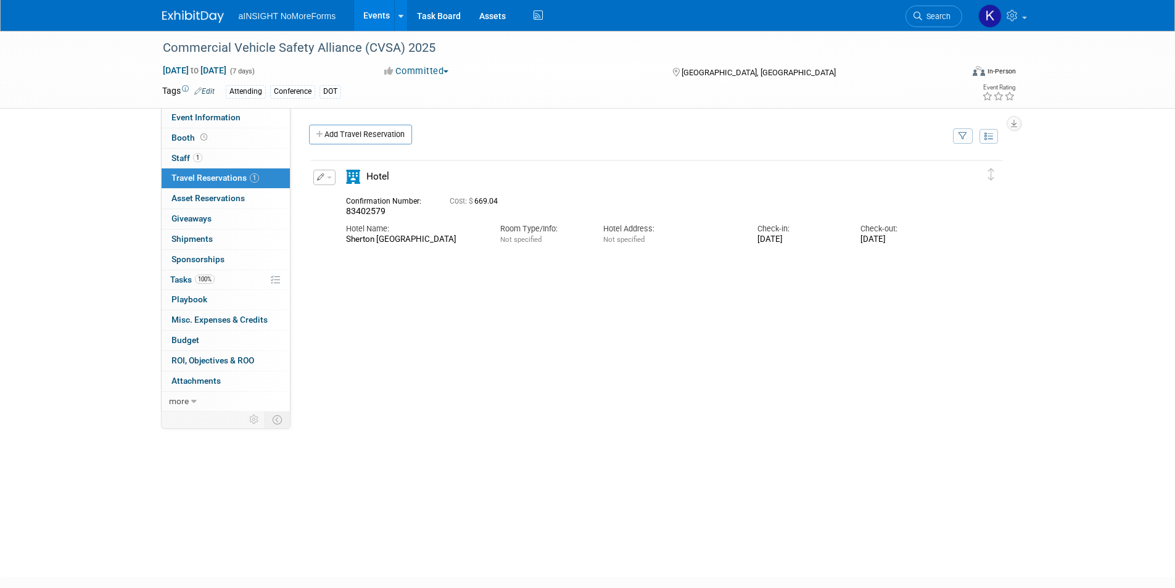
click at [195, 11] on img at bounding box center [193, 16] width 62 height 12
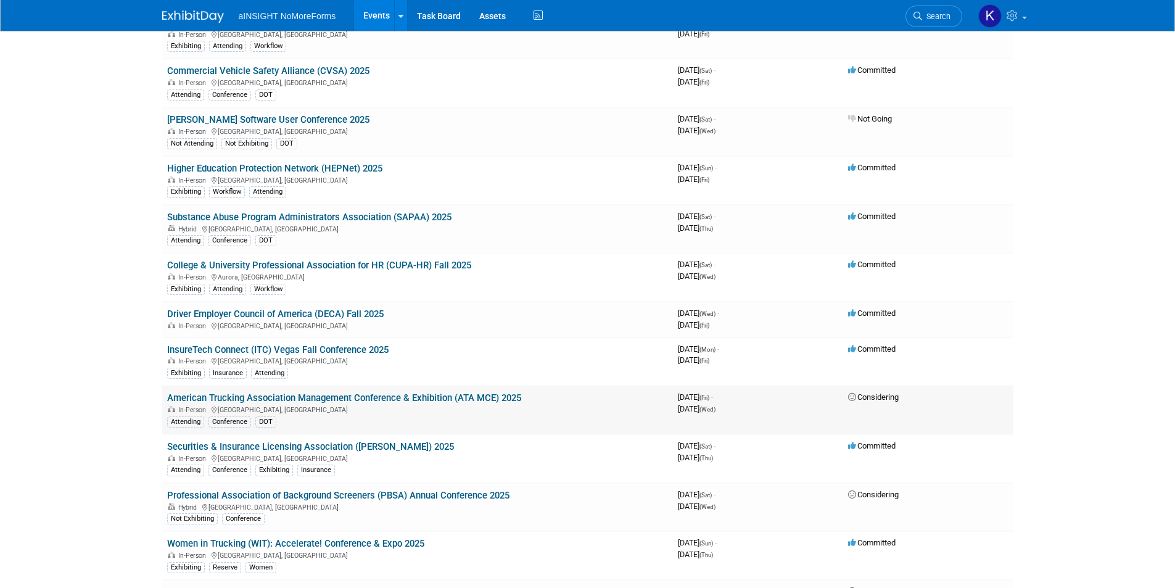
scroll to position [185, 0]
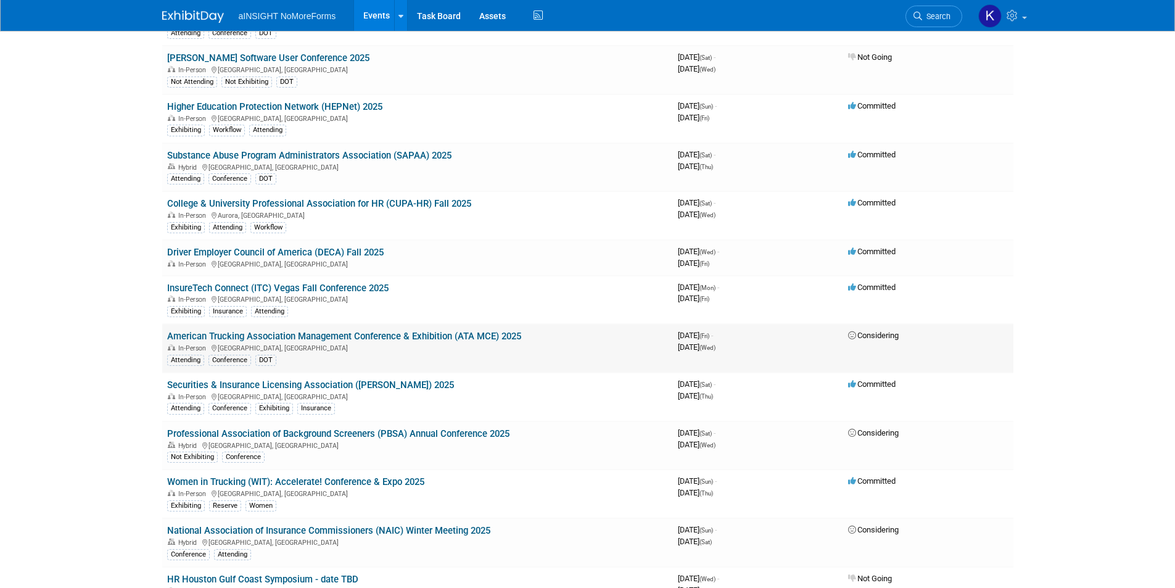
click at [427, 337] on link "American Trucking Association Management Conference & Exhibition (ATA MCE) 2025" at bounding box center [344, 336] width 354 height 11
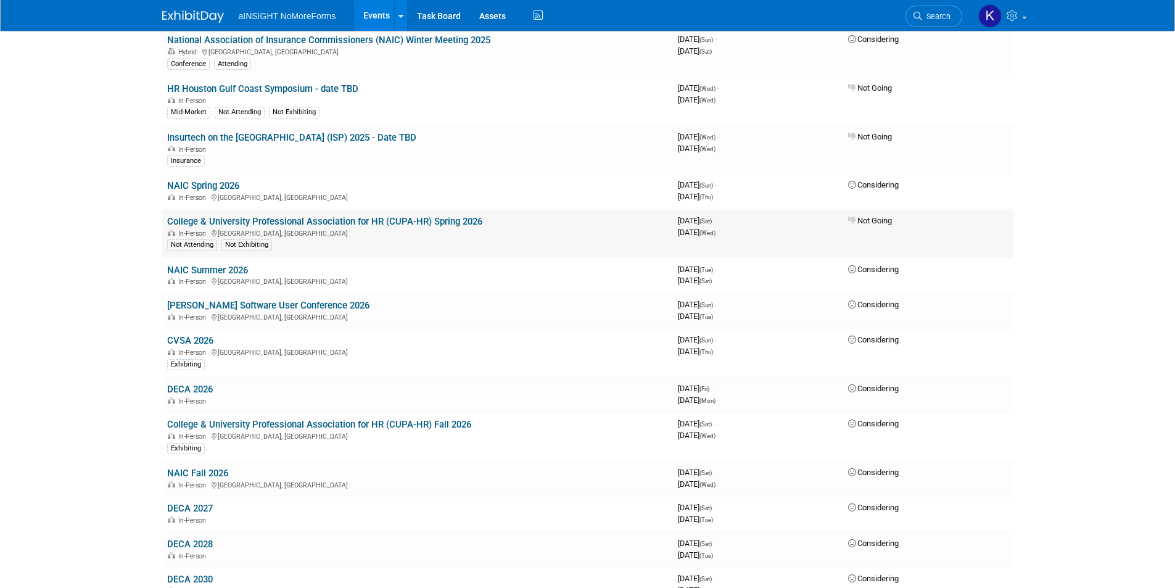
scroll to position [678, 0]
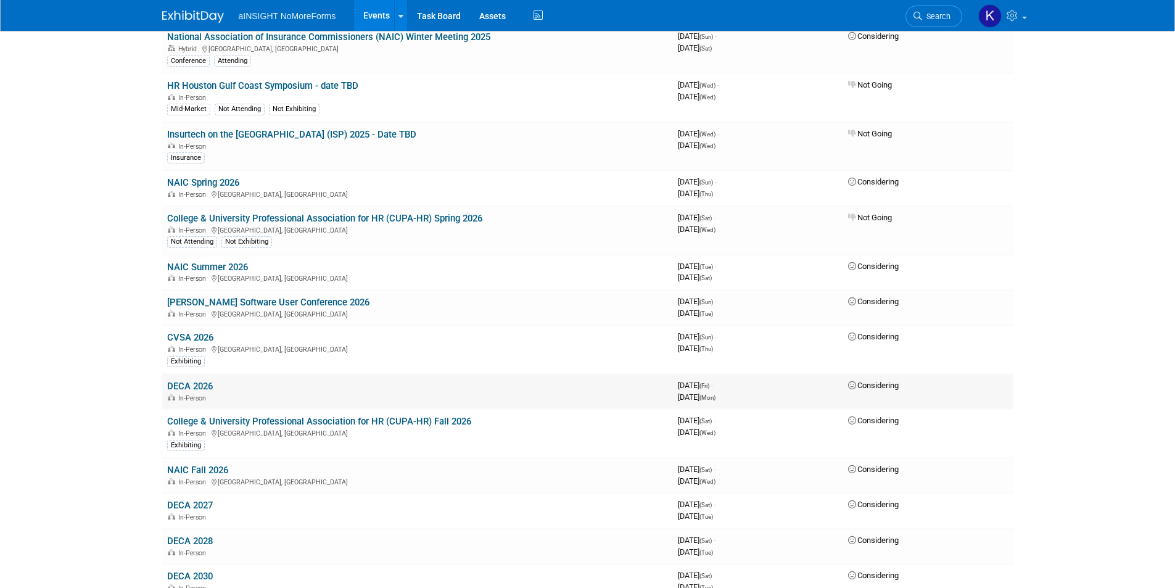
click at [528, 387] on td "DECA 2026 In-Person" at bounding box center [417, 391] width 511 height 35
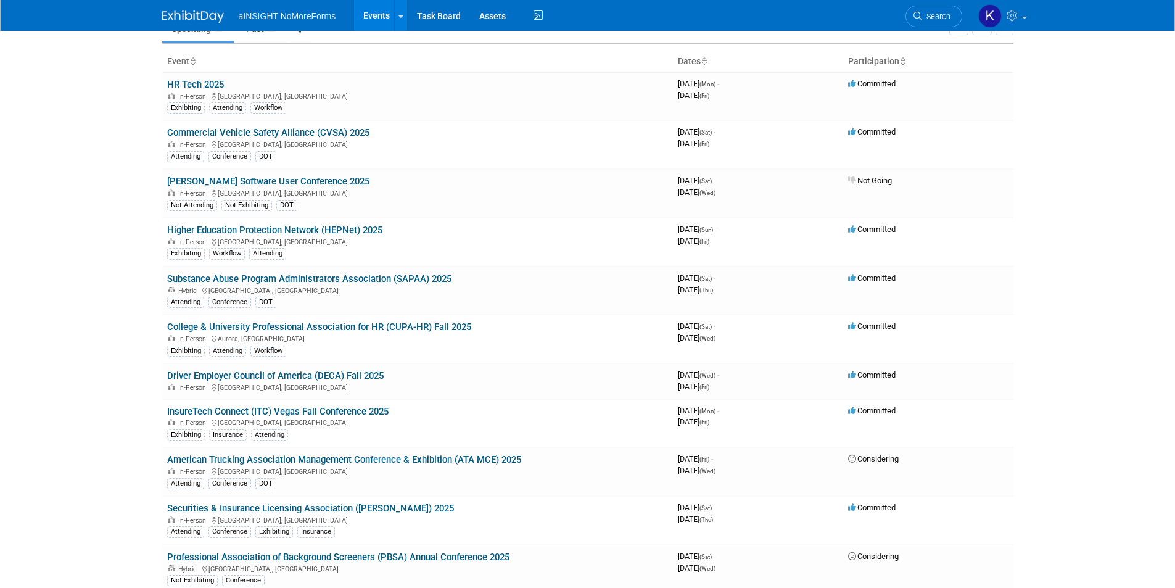
scroll to position [0, 0]
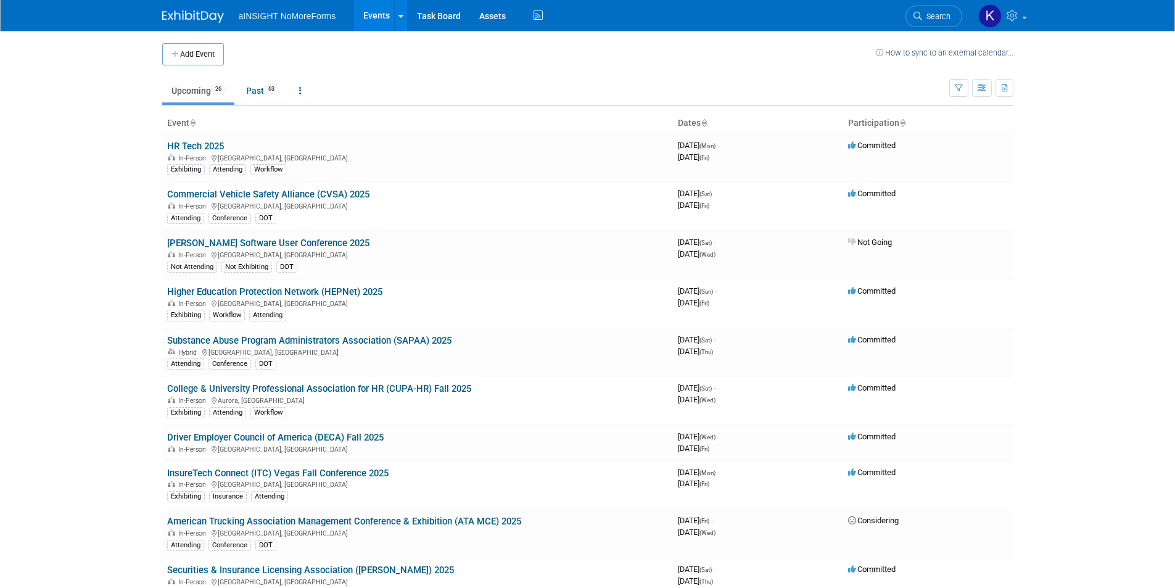
click at [1094, 417] on body "aINSIGHT NoMoreForms Events Add Event Bulk Upload Events Shareable Event Boards…" at bounding box center [587, 294] width 1175 height 588
